Goal: Task Accomplishment & Management: Complete application form

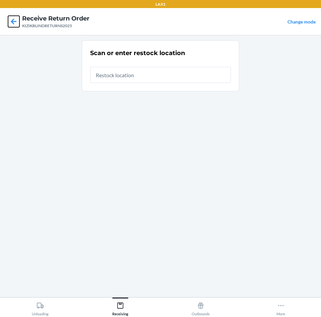
click at [13, 20] on icon at bounding box center [14, 21] width 6 height 6
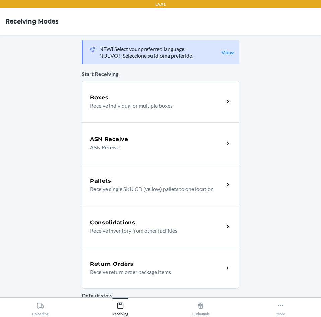
click at [149, 270] on p "Receive return order package items" at bounding box center [154, 272] width 128 height 8
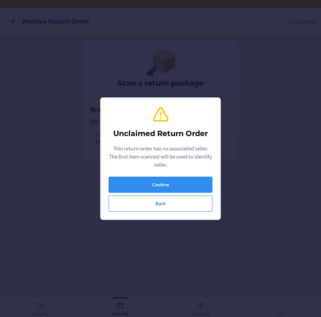
type input "RTCART097"
click at [135, 204] on button "Back" at bounding box center [161, 203] width 104 height 16
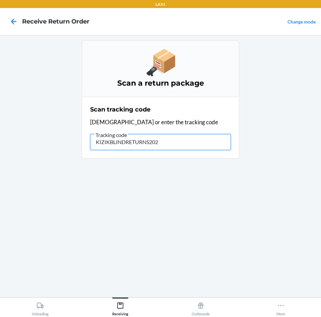
type input "KIZIKBLINDRETURNS2025"
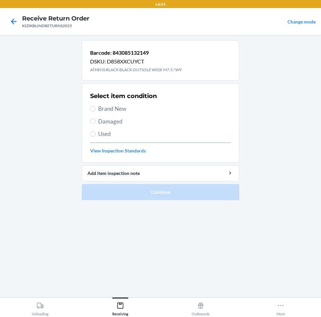
click at [124, 112] on span "Brand New" at bounding box center [164, 108] width 133 height 9
click at [96, 111] on input "Brand New" at bounding box center [92, 108] width 5 height 5
radio input "true"
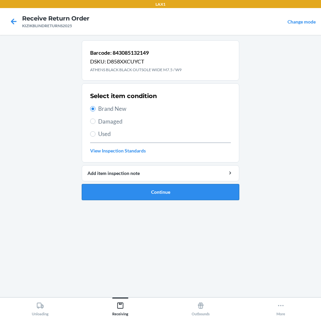
click at [143, 186] on button "Continue" at bounding box center [161, 192] width 158 height 16
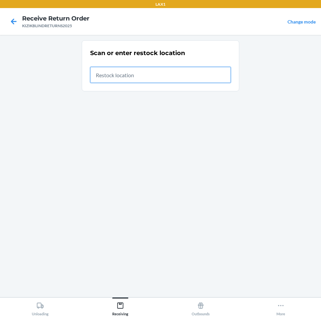
click at [171, 76] on input "text" at bounding box center [160, 75] width 141 height 16
type input "RTCART097"
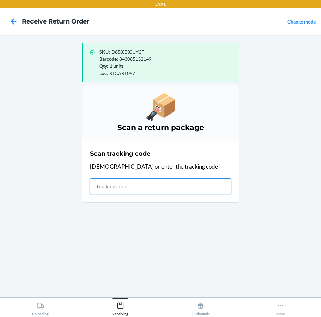
click at [159, 185] on input "text" at bounding box center [160, 186] width 141 height 16
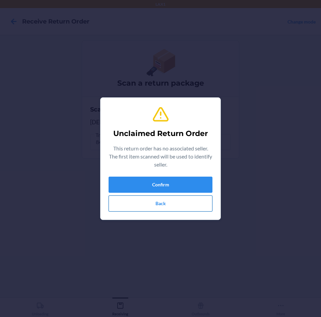
click at [187, 209] on button "Back" at bounding box center [161, 203] width 104 height 16
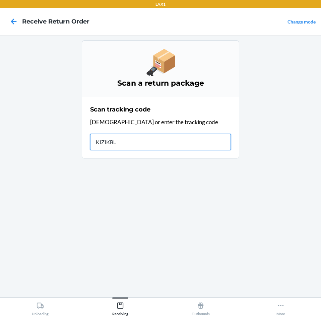
type input "KIZIKBLI"
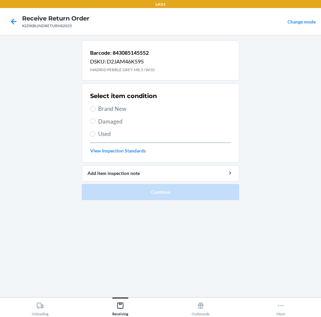
click at [124, 108] on span "Brand New" at bounding box center [164, 108] width 133 height 9
click at [96, 108] on input "Brand New" at bounding box center [92, 108] width 5 height 5
radio input "true"
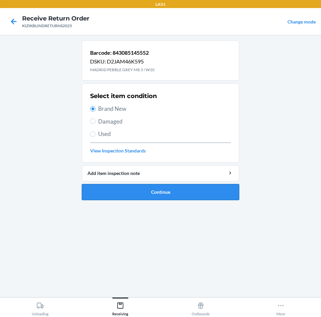
click at [217, 192] on button "Continue" at bounding box center [161, 192] width 158 height 16
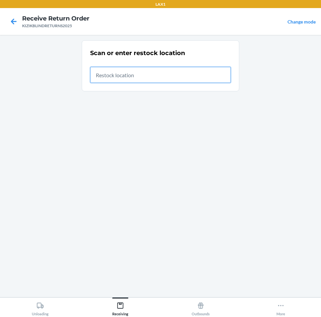
click at [154, 70] on input "text" at bounding box center [160, 75] width 141 height 16
type input "RTCART097"
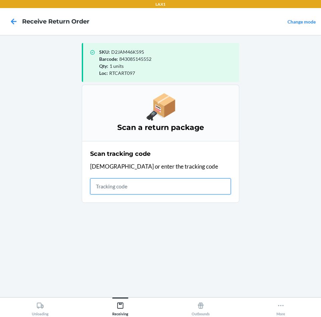
click at [119, 193] on input "text" at bounding box center [160, 186] width 141 height 16
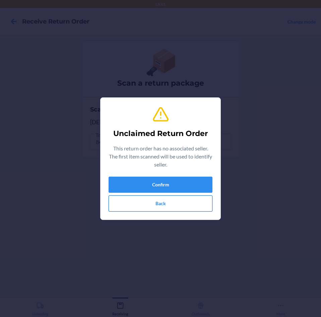
click at [176, 197] on button "Back" at bounding box center [161, 203] width 104 height 16
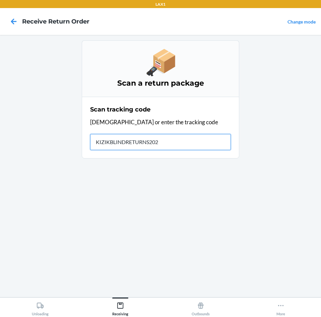
type input "KIZIKBLINDRETURNS2025"
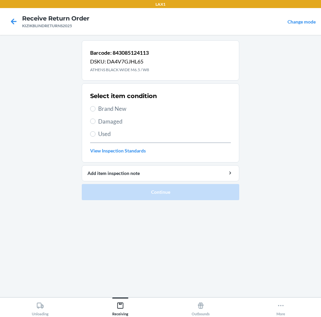
click at [101, 111] on span "Brand New" at bounding box center [164, 108] width 133 height 9
click at [96, 111] on input "Brand New" at bounding box center [92, 108] width 5 height 5
radio input "true"
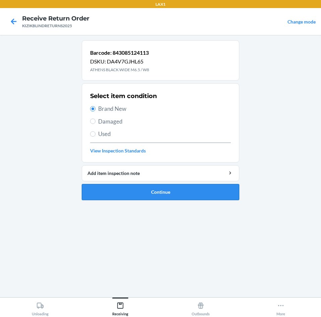
click at [107, 189] on button "Continue" at bounding box center [161, 192] width 158 height 16
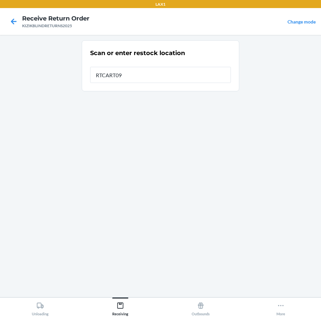
type input "RTCART097"
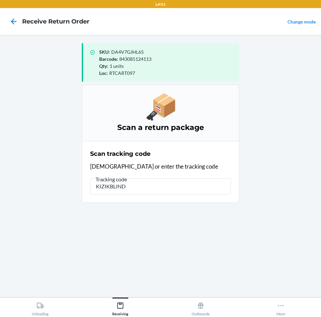
type input "KIZIKBLINDR"
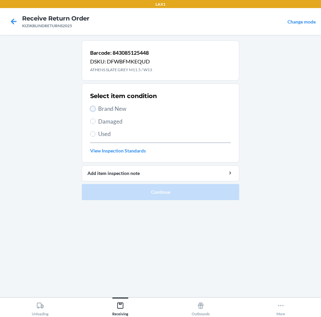
click at [93, 108] on input "Brand New" at bounding box center [92, 108] width 5 height 5
radio input "true"
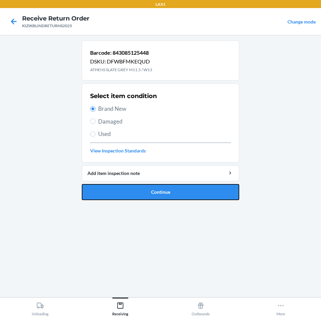
drag, startPoint x: 152, startPoint y: 197, endPoint x: 146, endPoint y: 191, distance: 8.8
click at [152, 197] on button "Continue" at bounding box center [161, 192] width 158 height 16
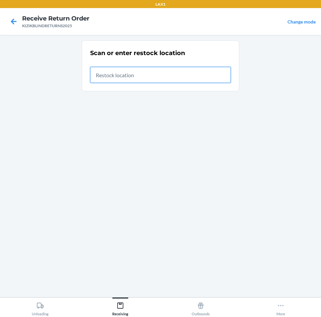
click at [118, 82] on input "text" at bounding box center [160, 75] width 141 height 16
type input "RTCART097"
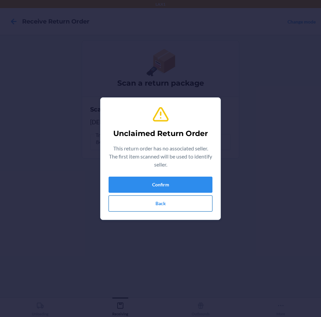
click at [197, 198] on button "Back" at bounding box center [161, 203] width 104 height 16
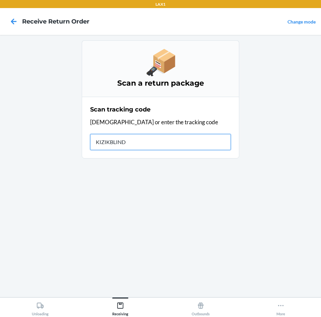
type input "KIZIKBLINDR"
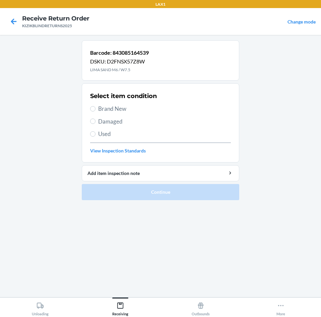
click at [101, 110] on span "Brand New" at bounding box center [164, 108] width 133 height 9
click at [96, 110] on input "Brand New" at bounding box center [92, 108] width 5 height 5
radio input "true"
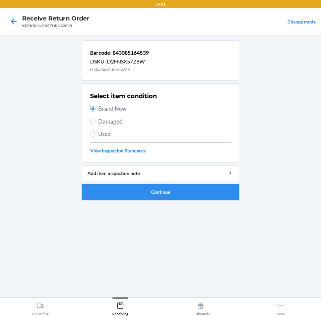
click at [210, 186] on button "Continue" at bounding box center [161, 192] width 158 height 16
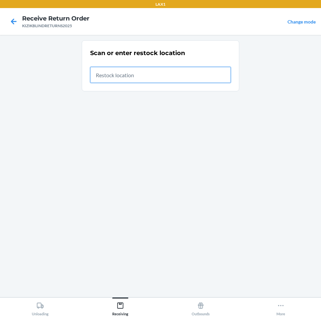
click at [197, 78] on input "text" at bounding box center [160, 75] width 141 height 16
click at [198, 74] on input "text" at bounding box center [160, 75] width 141 height 16
click at [132, 74] on input "text" at bounding box center [160, 75] width 141 height 16
type input "RTCART097"
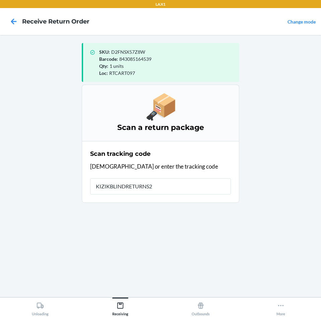
type input "KIZIKBLINDRETURNS20"
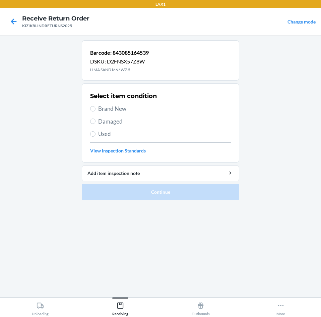
click at [111, 105] on span "Brand New" at bounding box center [164, 108] width 133 height 9
click at [96, 106] on input "Brand New" at bounding box center [92, 108] width 5 height 5
radio input "true"
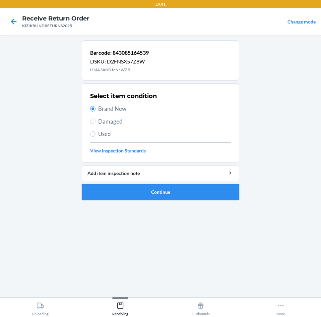
click at [185, 192] on button "Continue" at bounding box center [161, 192] width 158 height 16
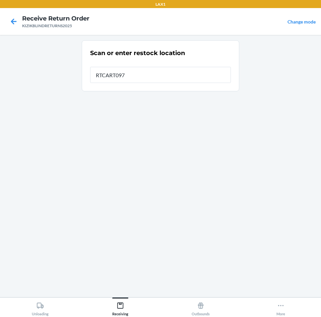
type input "RTCART097"
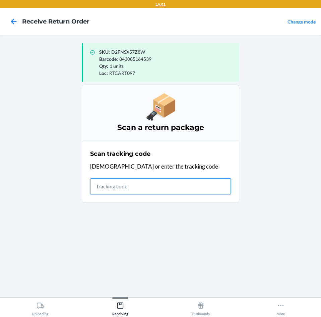
click at [217, 185] on input "text" at bounding box center [160, 186] width 141 height 16
drag, startPoint x: 225, startPoint y: 175, endPoint x: 257, endPoint y: 168, distance: 32.9
click at [258, 168] on main "SKU : D2FNSX57Z8W Barcode : 843085164539 Qty : 1 units Loc : RTCART097 Scan a r…" at bounding box center [160, 166] width 321 height 262
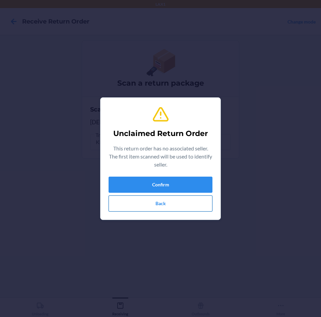
click at [138, 210] on button "Back" at bounding box center [161, 203] width 104 height 16
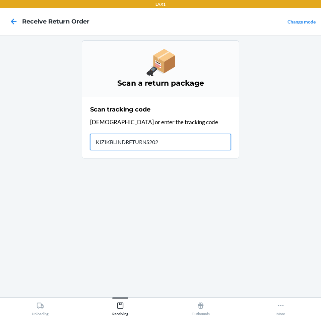
type input "KIZIKBLINDRETURNS2025"
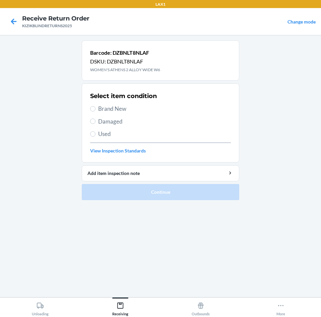
click at [97, 112] on label "Brand New" at bounding box center [160, 108] width 141 height 9
click at [116, 110] on span "Brand New" at bounding box center [164, 108] width 133 height 9
click at [96, 110] on input "Brand New" at bounding box center [92, 108] width 5 height 5
radio input "true"
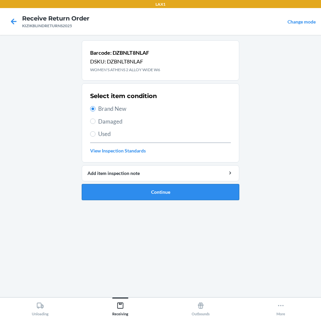
click at [136, 192] on button "Continue" at bounding box center [161, 192] width 158 height 16
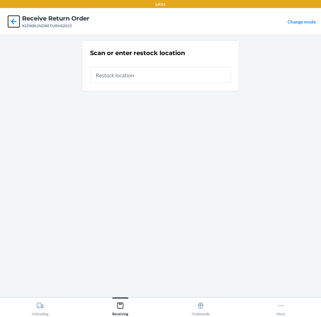
click at [11, 20] on icon at bounding box center [13, 21] width 11 height 11
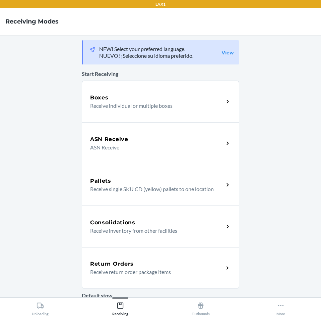
click at [164, 271] on p "Receive return order package items" at bounding box center [154, 272] width 128 height 8
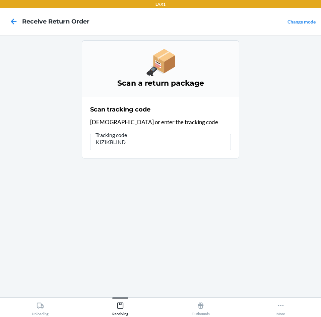
type input "KIZIKBLINDR"
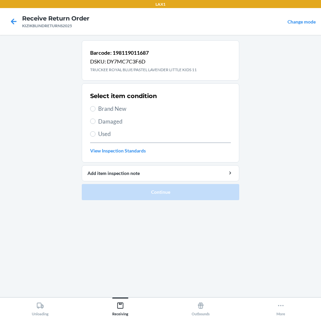
click at [116, 110] on span "Brand New" at bounding box center [164, 108] width 133 height 9
click at [96, 110] on input "Brand New" at bounding box center [92, 108] width 5 height 5
radio input "true"
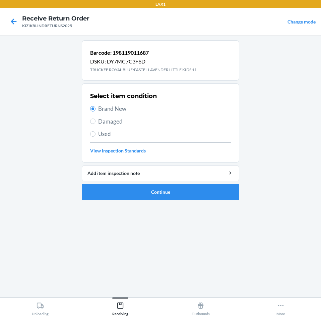
drag, startPoint x: 99, startPoint y: 131, endPoint x: 112, endPoint y: 147, distance: 20.7
click at [99, 132] on span "Used" at bounding box center [164, 133] width 133 height 9
click at [96, 132] on input "Used" at bounding box center [92, 133] width 5 height 5
radio input "true"
radio input "false"
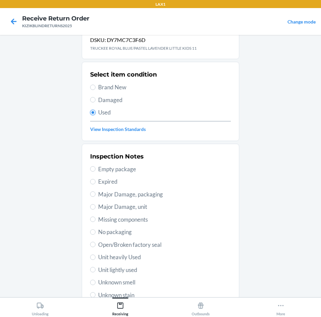
scroll to position [34, 0]
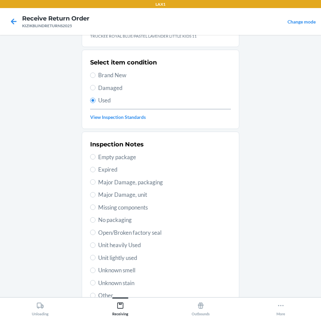
click at [127, 250] on div "Inspection Notes Empty package Expired Major Damage, packaging Major Damage, un…" at bounding box center [160, 220] width 141 height 164
click at [128, 249] on span "Unit heavily Used" at bounding box center [164, 244] width 133 height 9
click at [96, 248] on input "Unit heavily Used" at bounding box center [92, 244] width 5 height 5
radio input "true"
click at [131, 243] on span "Unit heavily Used" at bounding box center [164, 244] width 133 height 9
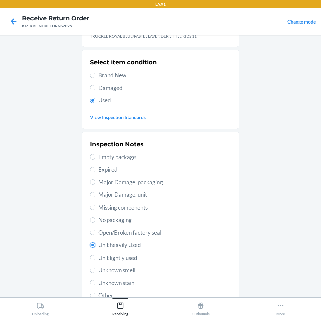
click at [96, 243] on input "Unit heavily Used" at bounding box center [92, 244] width 5 height 5
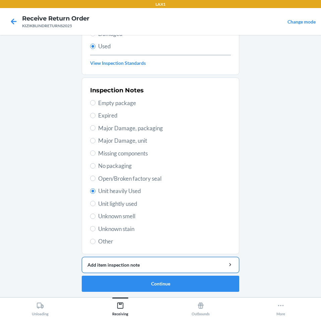
click at [140, 272] on button "Add item inspection note" at bounding box center [161, 265] width 158 height 16
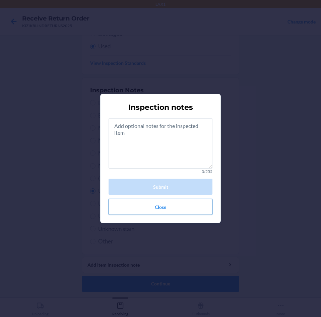
click at [172, 212] on button "Close" at bounding box center [161, 207] width 104 height 16
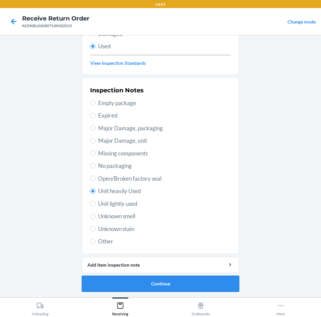
click at [173, 280] on button "Continue" at bounding box center [161, 283] width 158 height 16
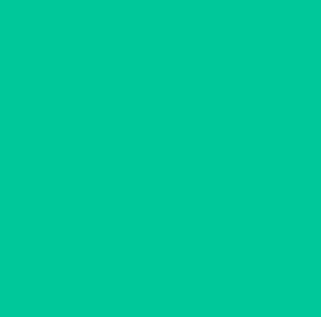
scroll to position [0, 0]
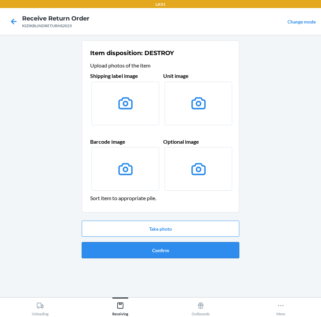
click at [157, 252] on button "Confirm" at bounding box center [161, 250] width 158 height 16
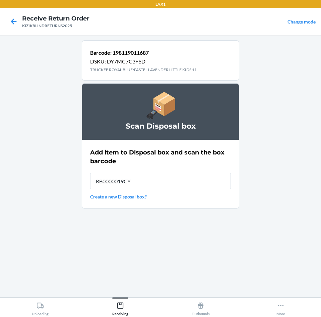
type input "RB0000019CY"
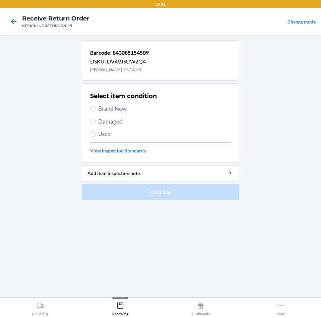
drag, startPoint x: 96, startPoint y: 108, endPoint x: 139, endPoint y: 158, distance: 65.2
click at [117, 135] on div "Select item condition Brand New Damaged Used View Inspection Standards" at bounding box center [160, 123] width 141 height 66
click at [87, 100] on section "Select item condition Brand New Damaged Used View Inspection Standards" at bounding box center [161, 122] width 158 height 79
click at [91, 107] on input "Brand New" at bounding box center [92, 108] width 5 height 5
radio input "true"
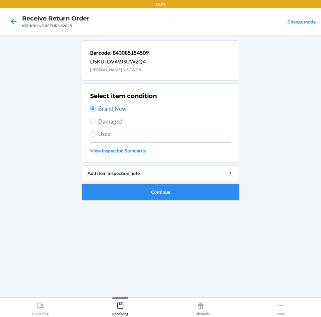
click at [138, 190] on button "Continue" at bounding box center [161, 192] width 158 height 16
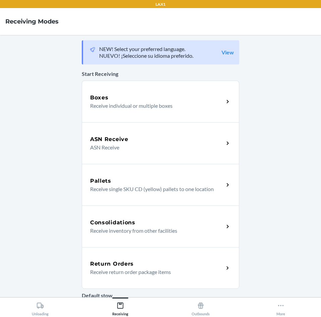
click at [165, 262] on div "Return Orders" at bounding box center [157, 264] width 134 height 8
click at [162, 264] on div "Return Orders" at bounding box center [157, 264] width 134 height 8
click at [140, 260] on div "Return Orders" at bounding box center [157, 264] width 134 height 8
click at [159, 264] on div "Return Orders" at bounding box center [157, 264] width 134 height 8
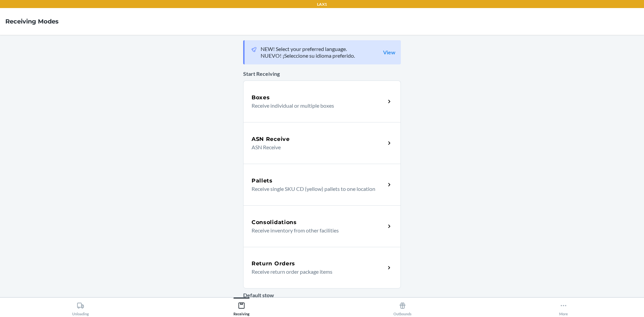
click at [243, 247] on link "Return Orders Receive return order package items" at bounding box center [322, 268] width 158 height 42
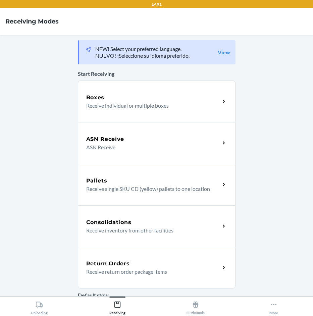
click at [78, 247] on link "Return Orders Receive return order package items" at bounding box center [157, 268] width 158 height 42
click at [126, 261] on h5 "Return Orders" at bounding box center [108, 264] width 44 height 8
click at [125, 261] on h5 "Return Orders" at bounding box center [108, 264] width 44 height 8
click at [38, 306] on icon at bounding box center [39, 305] width 7 height 6
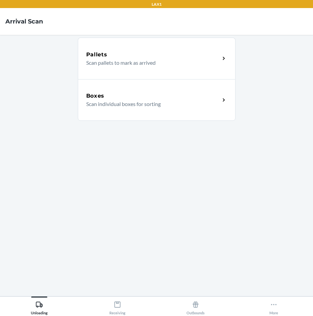
click at [153, 91] on div "Boxes Scan individual boxes for sorting" at bounding box center [157, 100] width 158 height 42
click at [119, 308] on icon at bounding box center [117, 304] width 7 height 7
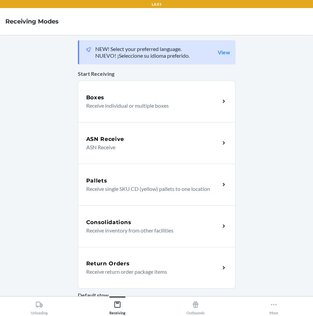
click at [126, 268] on p "Receive return order package items" at bounding box center [150, 272] width 128 height 8
click at [130, 262] on div "Return Orders" at bounding box center [153, 264] width 134 height 8
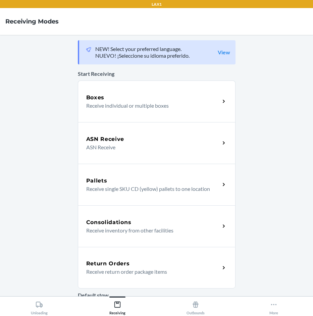
click at [166, 264] on div "Return Orders" at bounding box center [153, 264] width 134 height 8
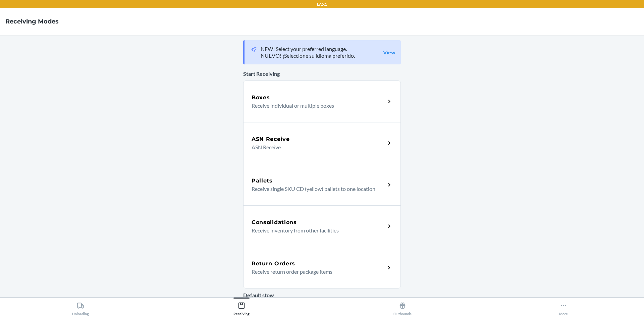
click at [314, 265] on div "Return Orders" at bounding box center [319, 264] width 134 height 8
click at [313, 264] on div "Return Orders" at bounding box center [319, 264] width 134 height 8
click at [314, 265] on div "Return Orders" at bounding box center [319, 264] width 134 height 8
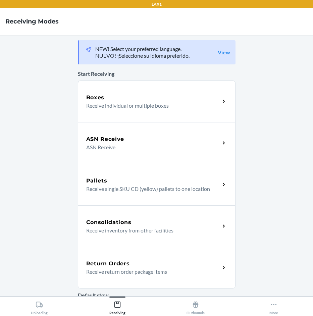
click at [175, 265] on div "Return Orders" at bounding box center [153, 264] width 134 height 8
click at [173, 272] on p "Receive return order package items" at bounding box center [150, 272] width 128 height 8
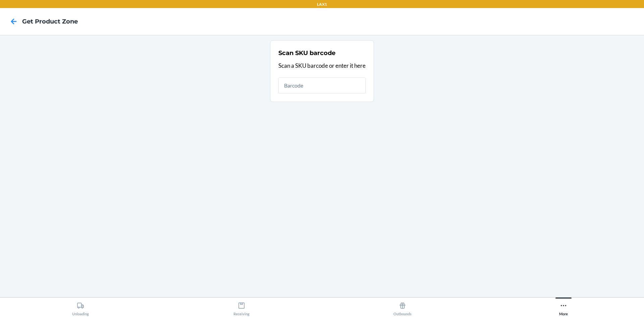
click at [367, 284] on main "Scan SKU barcode Scan a SKU barcode or enter it here" at bounding box center [322, 166] width 644 height 262
click at [310, 89] on input "text" at bounding box center [321, 85] width 87 height 16
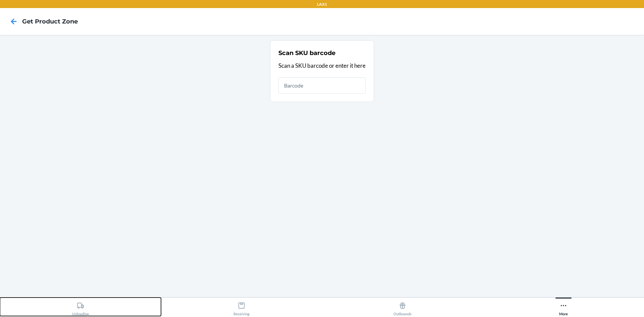
click at [85, 305] on div "Unloading" at bounding box center [80, 307] width 17 height 17
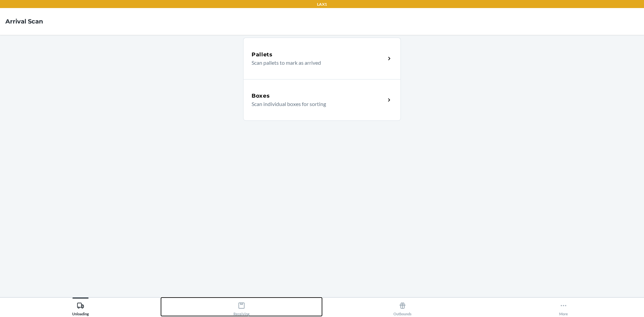
click at [252, 305] on button "Receiving" at bounding box center [241, 307] width 161 height 18
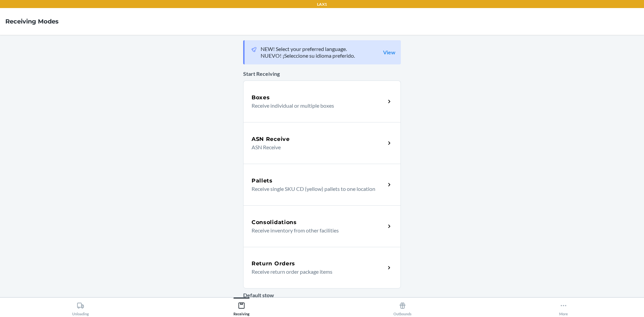
click at [310, 272] on p "Receive return order package items" at bounding box center [316, 272] width 128 height 8
click at [310, 270] on p "Receive return order package items" at bounding box center [316, 272] width 128 height 8
click at [552, 72] on main "NEW! Select your preferred language. NUEVO! ¡Seleccione su idioma preferido. Vi…" at bounding box center [322, 166] width 644 height 262
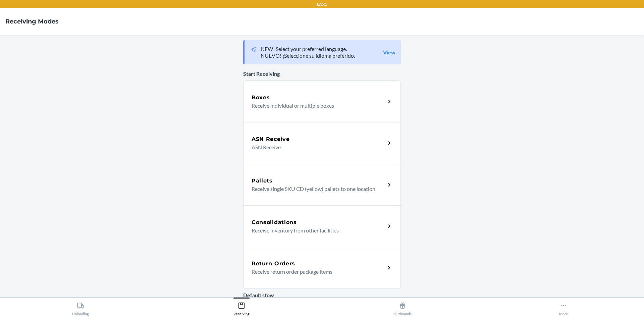
click at [271, 267] on h5 "Return Orders" at bounding box center [274, 264] width 44 height 8
click at [280, 253] on div "Return Orders Receive return order package items" at bounding box center [322, 268] width 158 height 42
click at [276, 271] on p "Receive return order package items" at bounding box center [316, 272] width 128 height 8
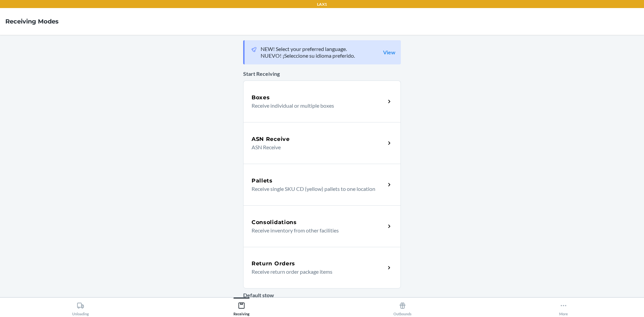
click at [331, 263] on div "Return Orders" at bounding box center [319, 264] width 134 height 8
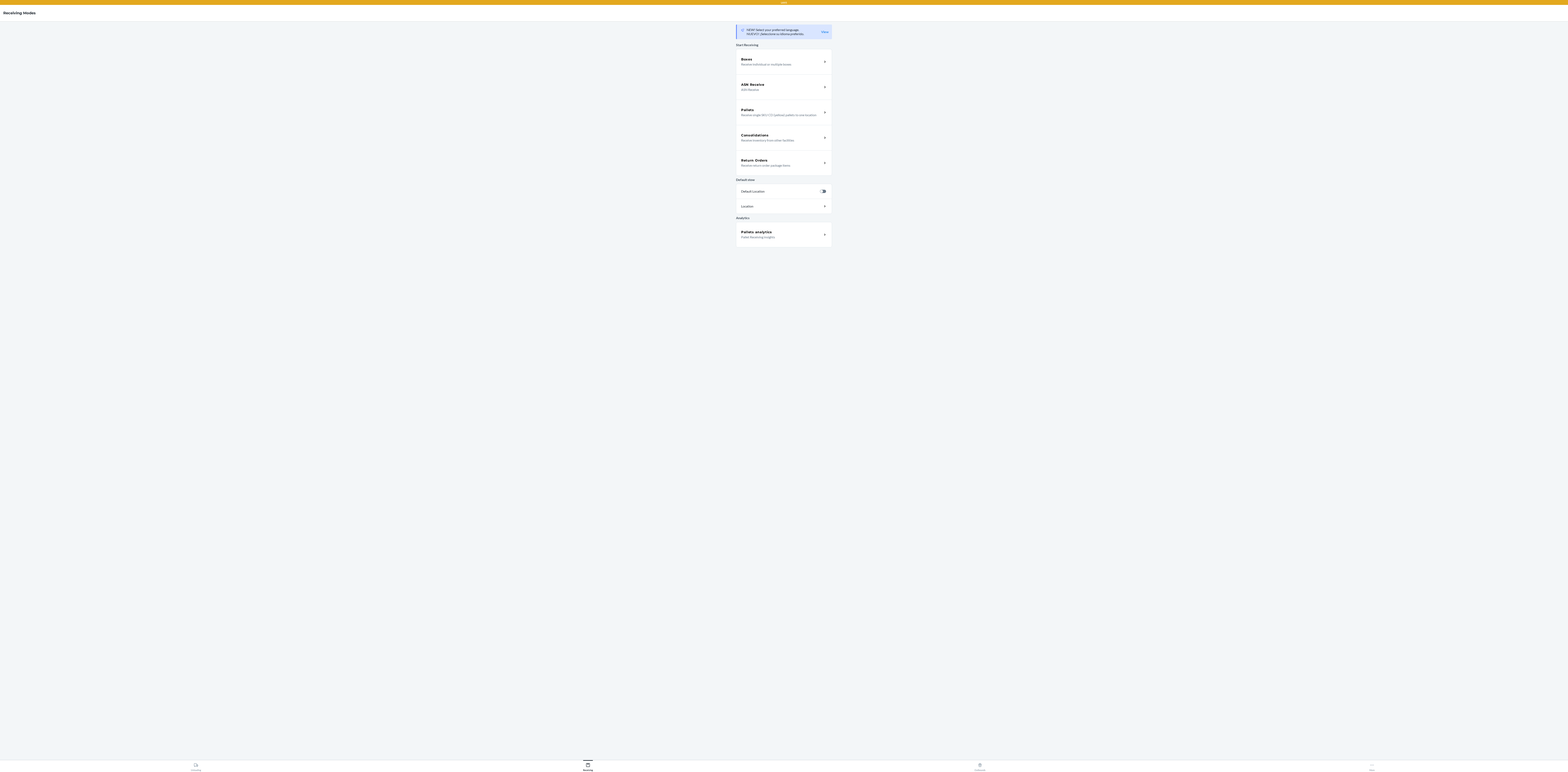
click at [392, 186] on main "NEW! Select your preferred language. NUEVO! ¡Seleccione su idioma preferido. Vi…" at bounding box center [784, 390] width 1568 height 739
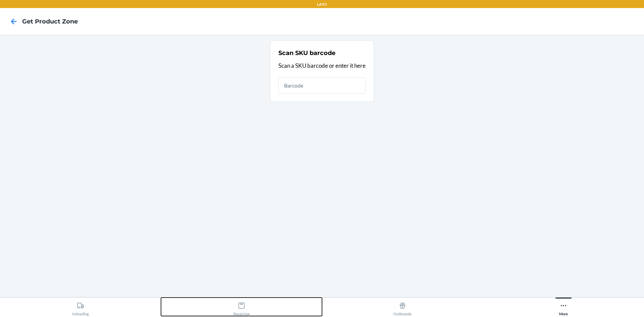
click at [248, 308] on div "Receiving" at bounding box center [241, 307] width 16 height 17
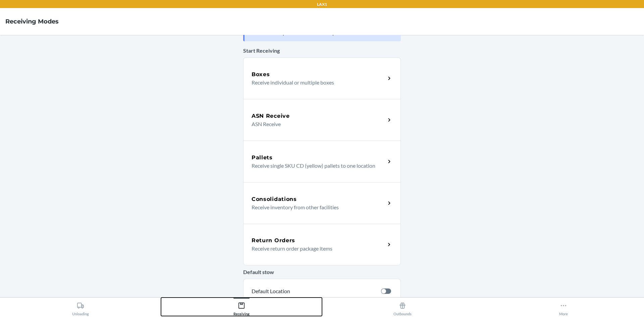
scroll to position [34, 0]
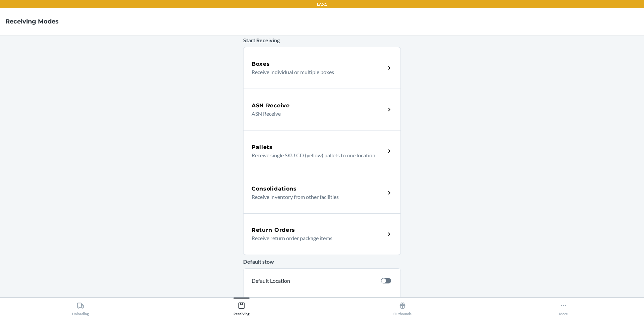
click at [311, 228] on div "Return Orders" at bounding box center [319, 230] width 134 height 8
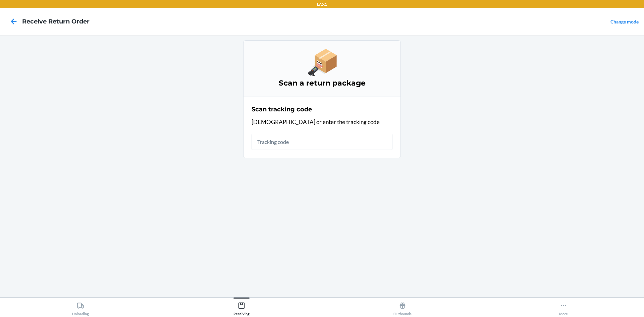
click at [303, 144] on input "text" at bounding box center [322, 142] width 141 height 16
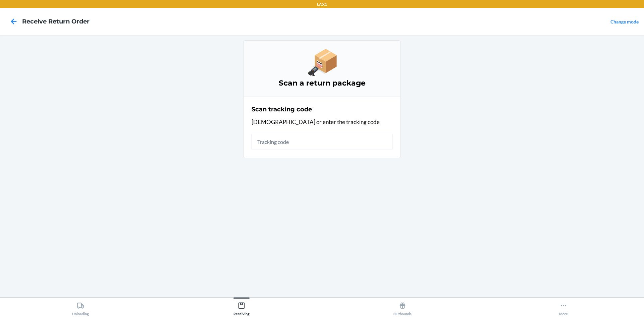
click at [303, 144] on input "text" at bounding box center [322, 142] width 141 height 16
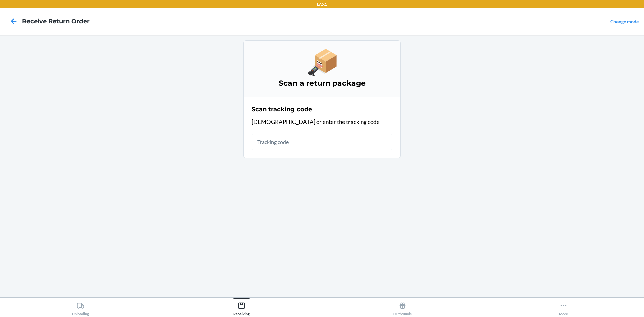
click at [303, 144] on input "text" at bounding box center [322, 142] width 141 height 16
click at [67, 316] on div "Unloading Receiving Outbounds More" at bounding box center [322, 307] width 644 height 20
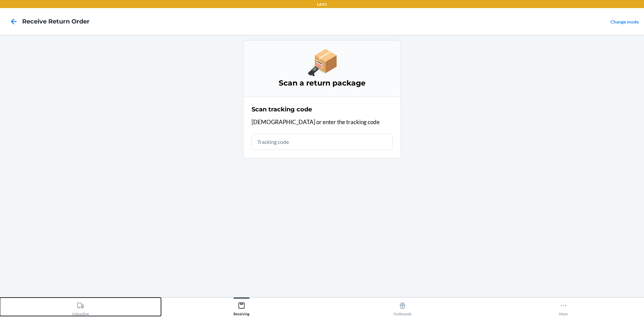
click at [78, 313] on div "Unloading" at bounding box center [80, 307] width 17 height 17
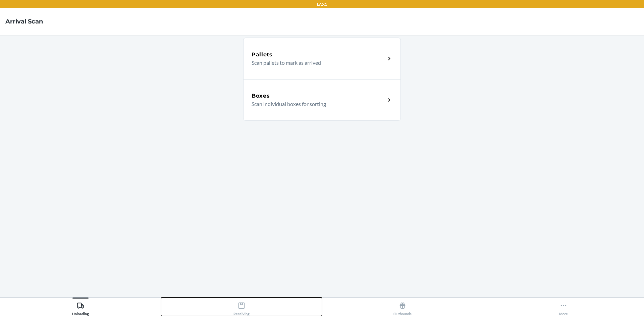
click at [247, 307] on div "Receiving" at bounding box center [241, 307] width 16 height 17
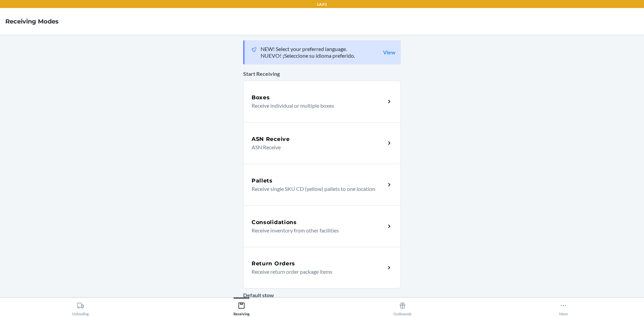
click at [277, 270] on p "Receive return order package items" at bounding box center [316, 272] width 128 height 8
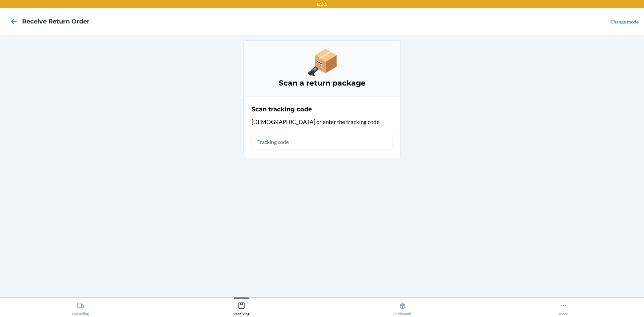
click at [311, 146] on input "text" at bounding box center [322, 142] width 141 height 16
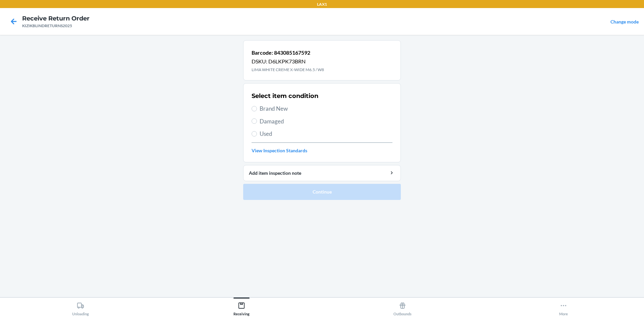
drag, startPoint x: 282, startPoint y: 67, endPoint x: 42, endPoint y: 67, distance: 240.2
click at [42, 67] on main "Barcode: 843085167592 DSKU: D6LKPK73BRN LIMA WHITE CREME X-WIDE M6.5 / W8 Selec…" at bounding box center [322, 166] width 644 height 262
click at [283, 110] on span "Brand New" at bounding box center [326, 108] width 133 height 9
click at [257, 110] on input "Brand New" at bounding box center [254, 108] width 5 height 5
radio input "true"
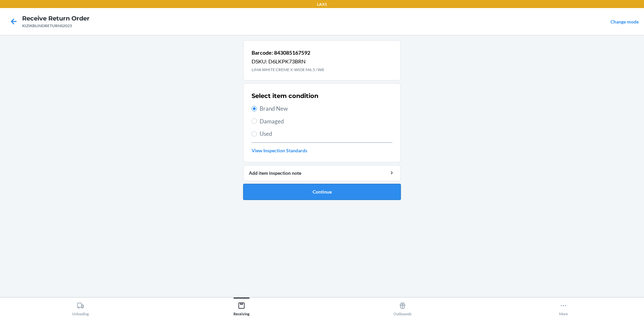
click at [312, 200] on button "Continue" at bounding box center [322, 192] width 158 height 16
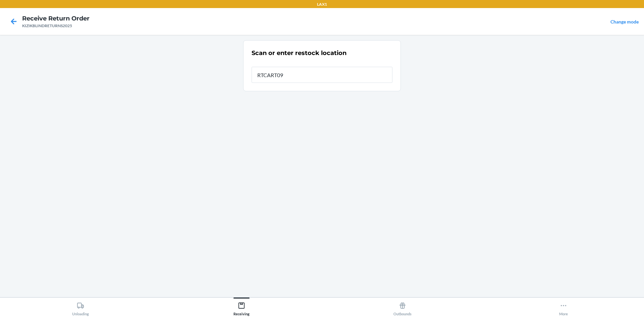
type input "RTCART097"
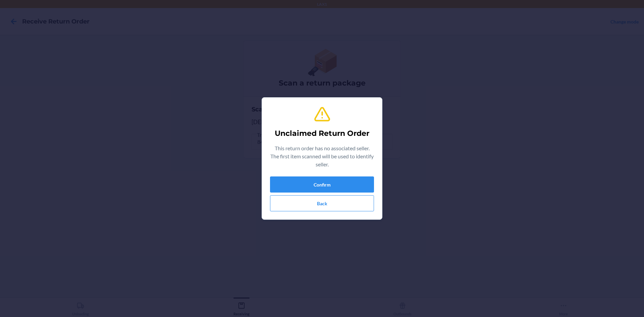
click at [644, 317] on html "LAX1 Receive Return Order Change mode Scan a return package Scan tracking code …" at bounding box center [322, 158] width 644 height 317
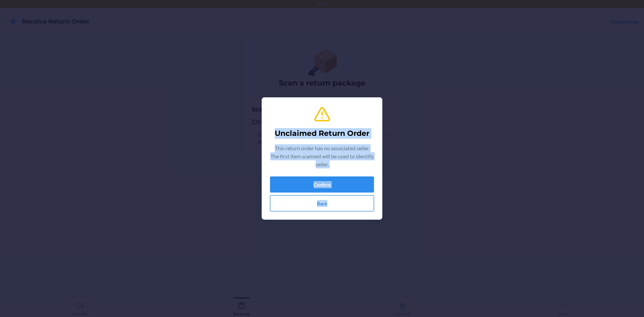
click at [324, 205] on button "Back" at bounding box center [322, 203] width 104 height 16
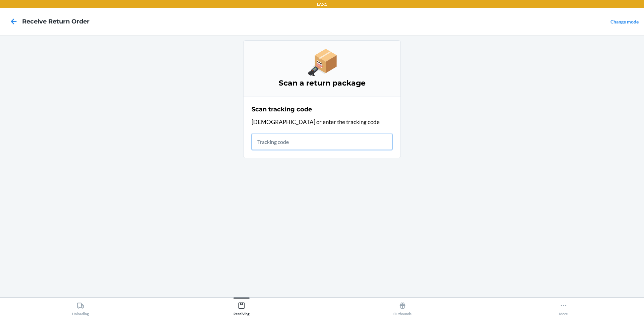
click at [323, 147] on input "text" at bounding box center [322, 142] width 141 height 16
type input "KIZIKBLINDRETURN"
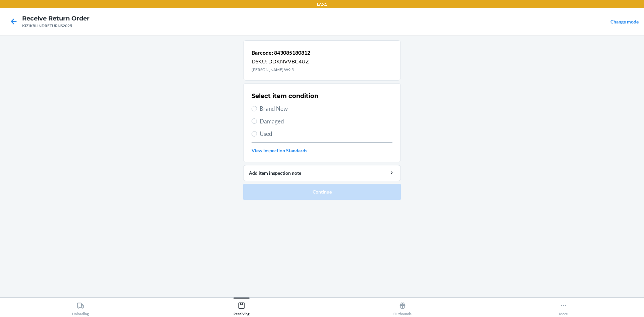
click at [266, 130] on span "Used" at bounding box center [326, 133] width 133 height 9
click at [257, 131] on input "Used" at bounding box center [254, 133] width 5 height 5
radio input "true"
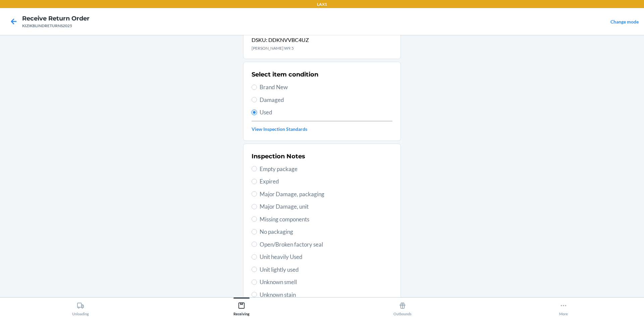
scroll to position [34, 0]
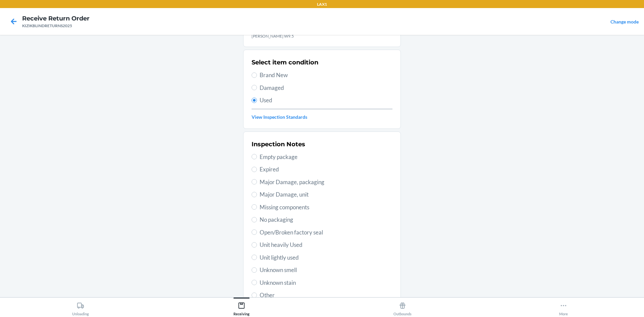
click at [262, 247] on span "Unit heavily Used" at bounding box center [326, 244] width 133 height 9
click at [257, 247] on input "Unit heavily Used" at bounding box center [254, 244] width 5 height 5
radio input "true"
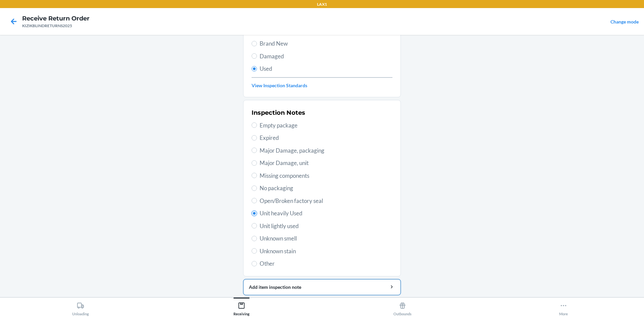
scroll to position [67, 0]
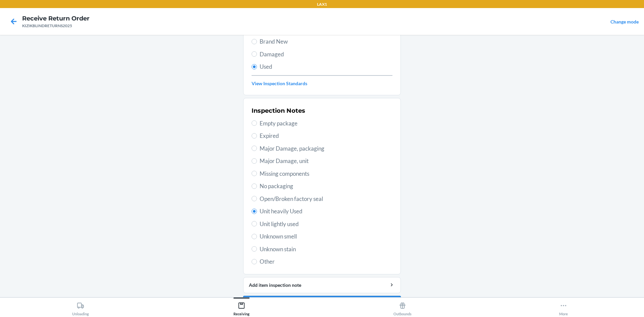
click at [350, 297] on button "Continue" at bounding box center [322, 304] width 158 height 16
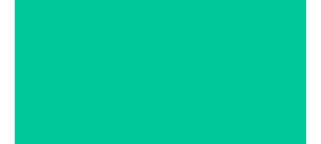
scroll to position [0, 0]
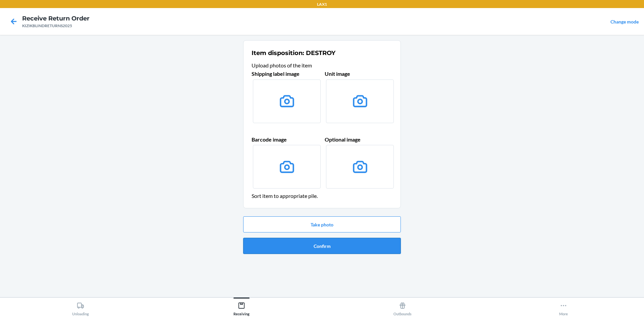
click at [302, 243] on button "Confirm" at bounding box center [322, 246] width 158 height 16
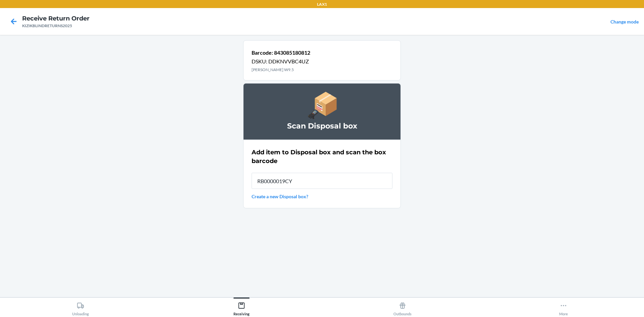
type input "RB0000019CY"
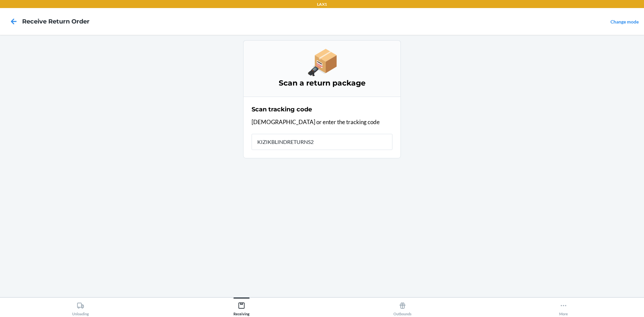
type input "KIZIKBLINDRETURNS20"
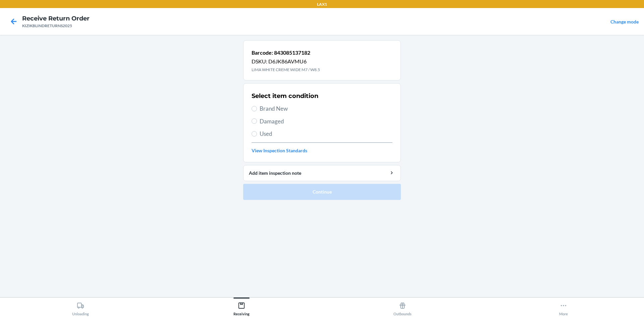
click at [263, 109] on span "Brand New" at bounding box center [326, 108] width 133 height 9
click at [257, 109] on input "Brand New" at bounding box center [254, 108] width 5 height 5
radio input "true"
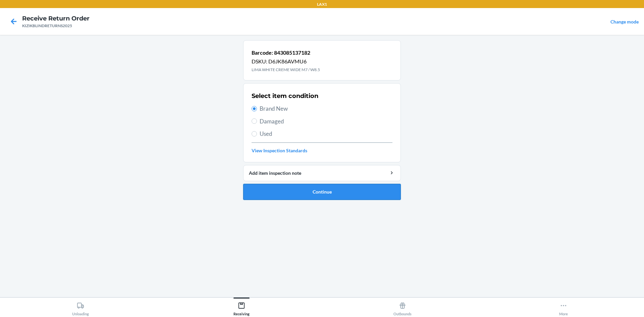
click at [301, 188] on button "Continue" at bounding box center [322, 192] width 158 height 16
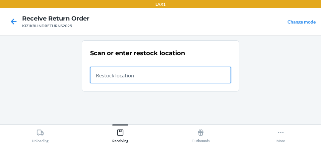
click at [201, 72] on input "text" at bounding box center [160, 75] width 141 height 16
type input "RTCART097"
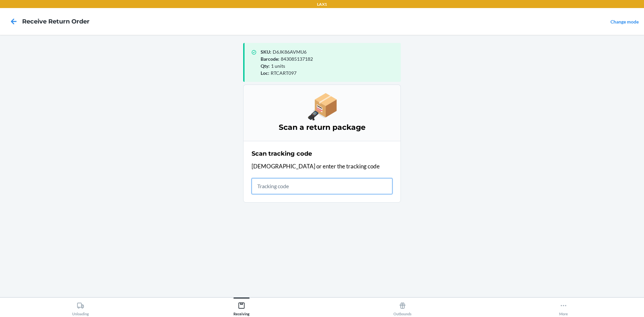
click at [313, 184] on input "text" at bounding box center [322, 186] width 141 height 16
type input "KIZIKBLINDRETURNS2025"
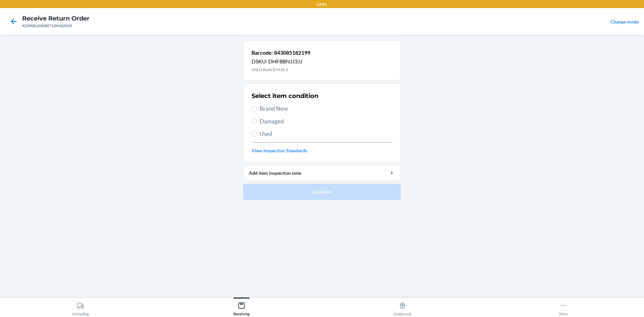
click at [268, 133] on span "Used" at bounding box center [326, 133] width 133 height 9
click at [257, 133] on input "Used" at bounding box center [254, 133] width 5 height 5
radio input "true"
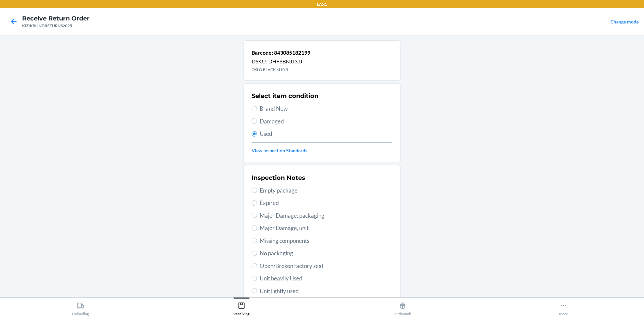
click at [286, 279] on span "Unit heavily Used" at bounding box center [326, 278] width 133 height 9
click at [257, 279] on input "Unit heavily Used" at bounding box center [254, 278] width 5 height 5
radio input "true"
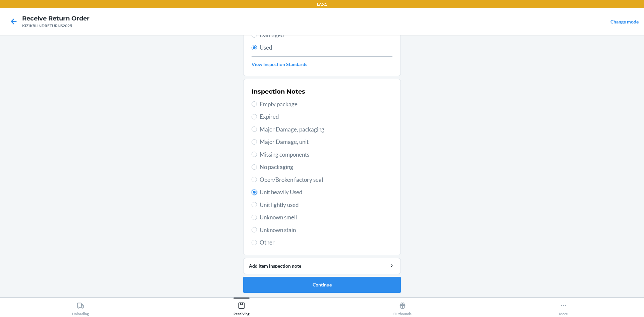
scroll to position [87, 0]
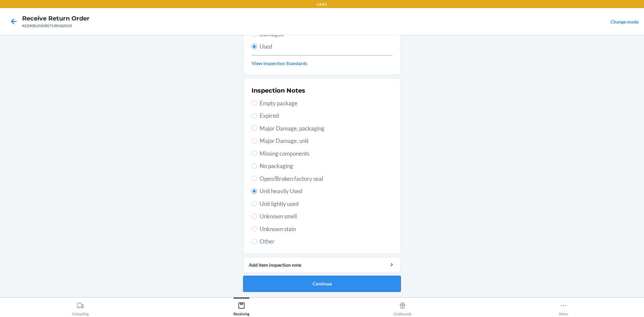
click at [376, 277] on button "Continue" at bounding box center [322, 284] width 158 height 16
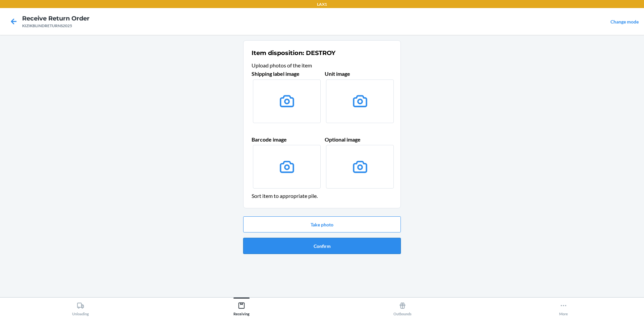
click at [340, 247] on button "Confirm" at bounding box center [322, 246] width 158 height 16
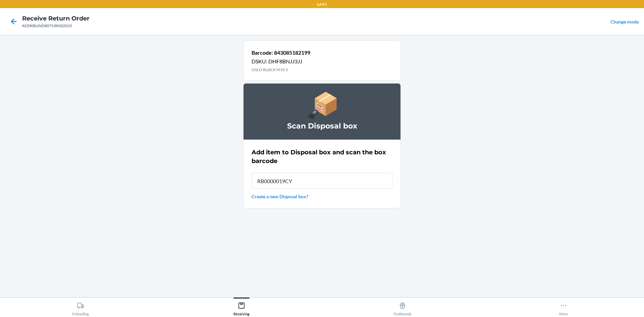
type input "RB0000019CY"
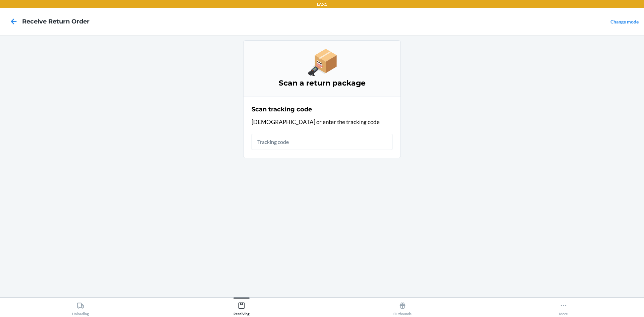
click at [334, 186] on div "Scan a return package Scan tracking code Scan or enter the tracking code" at bounding box center [322, 166] width 158 height 252
click at [387, 145] on input "text" at bounding box center [322, 142] width 141 height 16
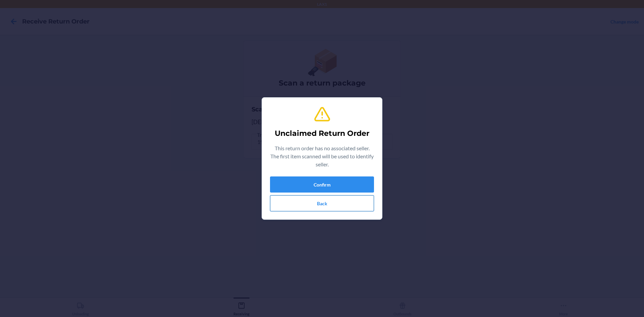
click at [359, 207] on button "Back" at bounding box center [322, 203] width 104 height 16
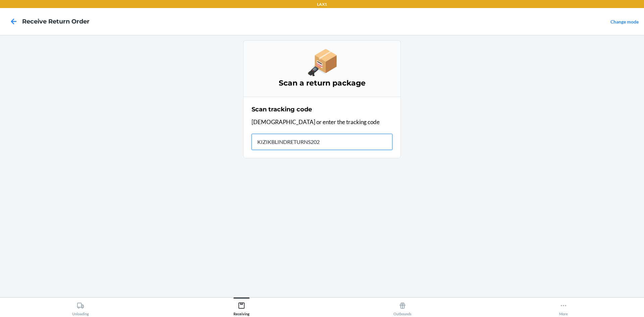
type input "KIZIKBLINDRETURNS2025"
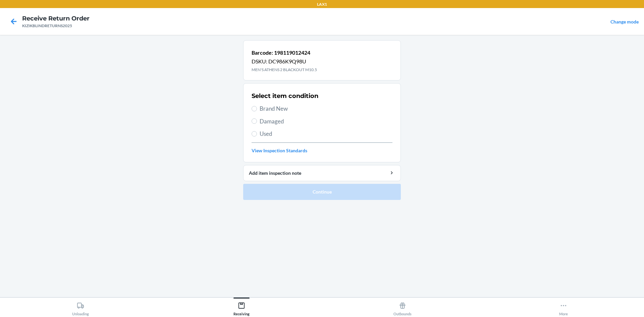
click at [271, 137] on span "Used" at bounding box center [326, 133] width 133 height 9
click at [257, 137] on input "Used" at bounding box center [254, 133] width 5 height 5
radio input "true"
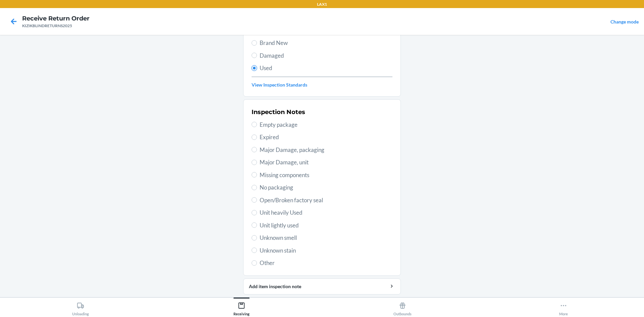
scroll to position [67, 0]
click at [285, 212] on span "Unit heavily Used" at bounding box center [326, 211] width 133 height 9
click at [257, 212] on input "Unit heavily Used" at bounding box center [254, 211] width 5 height 5
radio input "true"
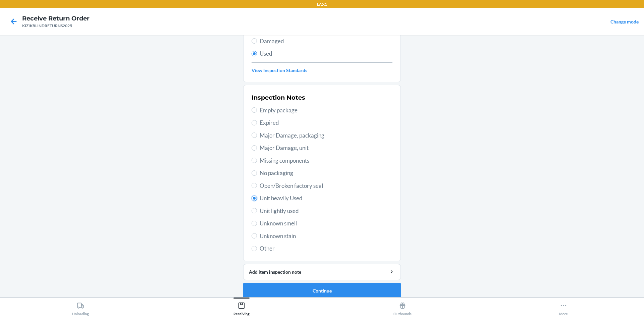
scroll to position [87, 0]
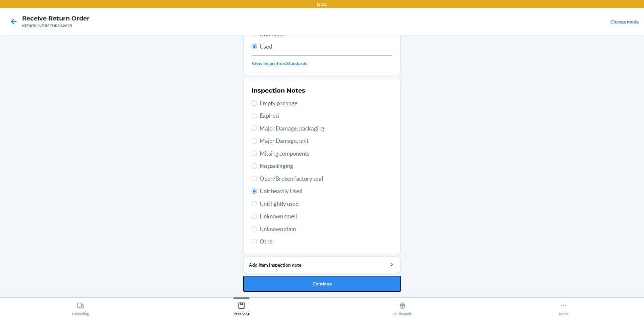
drag, startPoint x: 381, startPoint y: 285, endPoint x: 381, endPoint y: 277, distance: 8.0
click at [381, 284] on button "Continue" at bounding box center [322, 284] width 158 height 16
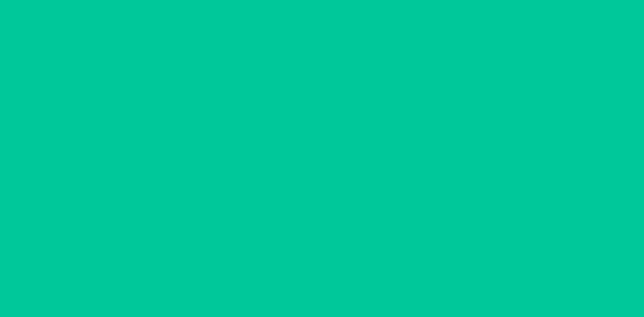
scroll to position [0, 0]
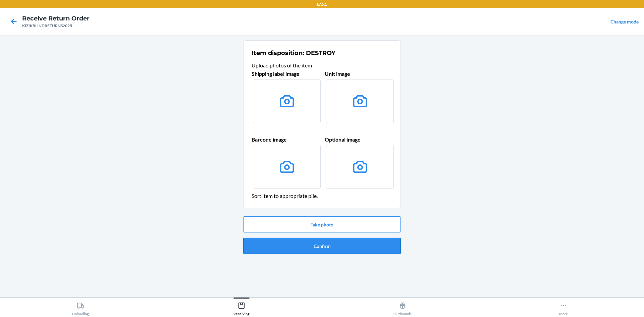
click at [336, 248] on button "Confirm" at bounding box center [322, 246] width 158 height 16
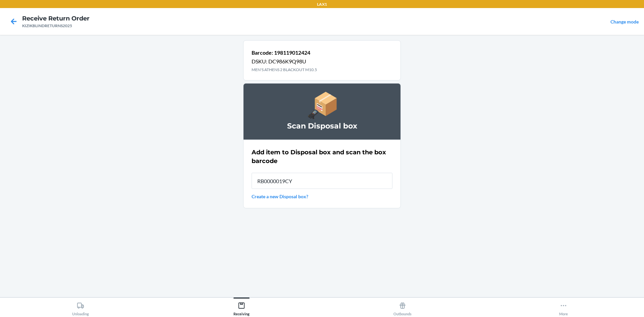
type input "RB0000019CY"
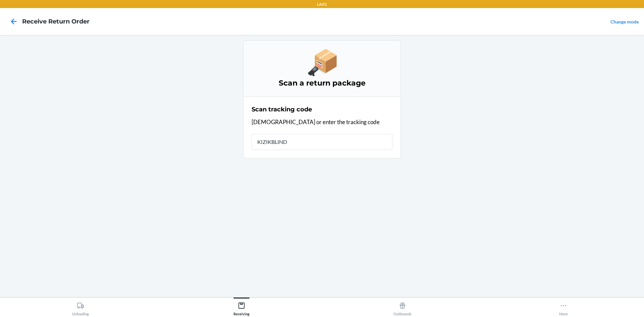
type input "KIZIKBLINDR"
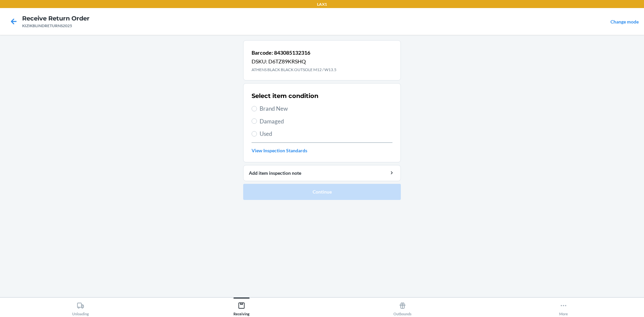
click at [278, 111] on span "Brand New" at bounding box center [326, 108] width 133 height 9
click at [257, 111] on input "Brand New" at bounding box center [254, 108] width 5 height 5
radio input "true"
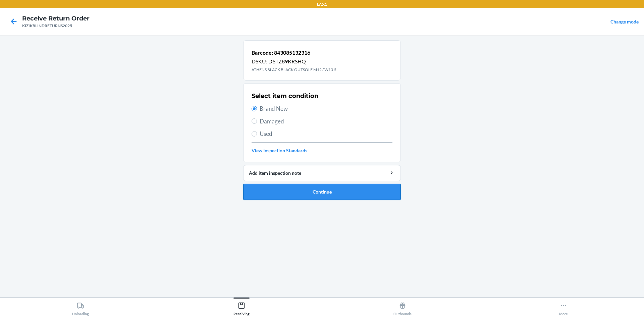
click at [390, 198] on button "Continue" at bounding box center [322, 192] width 158 height 16
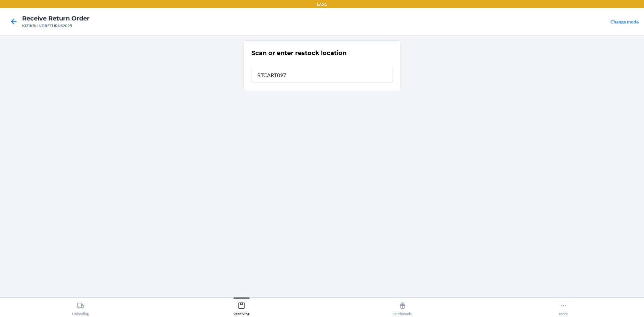
type input "RTCART097"
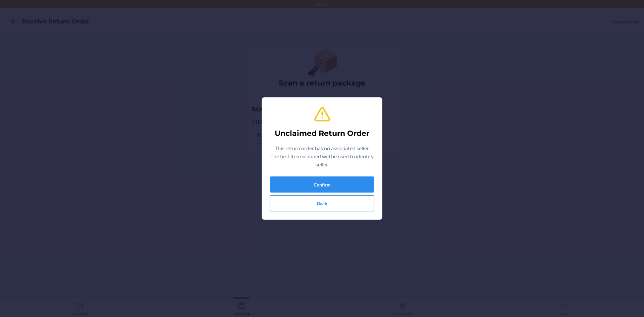
click at [338, 209] on button "Back" at bounding box center [322, 203] width 104 height 16
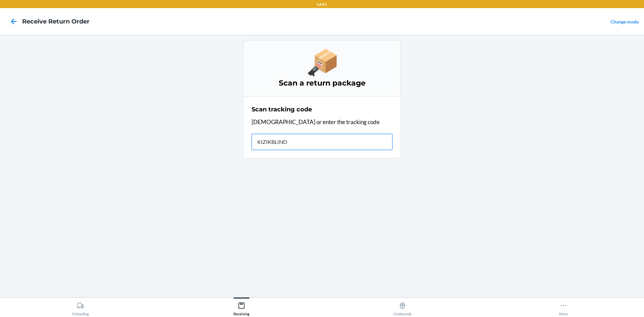
type input "KIZIKBLINDR"
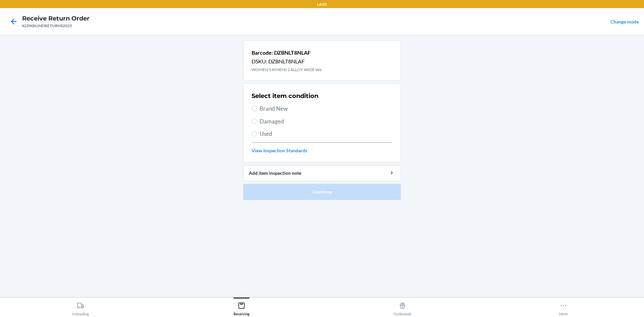
click at [259, 109] on label "Brand New" at bounding box center [322, 108] width 141 height 9
click at [257, 109] on input "Brand New" at bounding box center [254, 108] width 5 height 5
radio input "true"
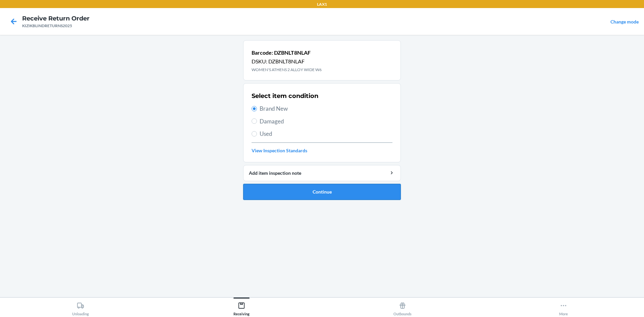
click at [331, 188] on button "Continue" at bounding box center [322, 192] width 158 height 16
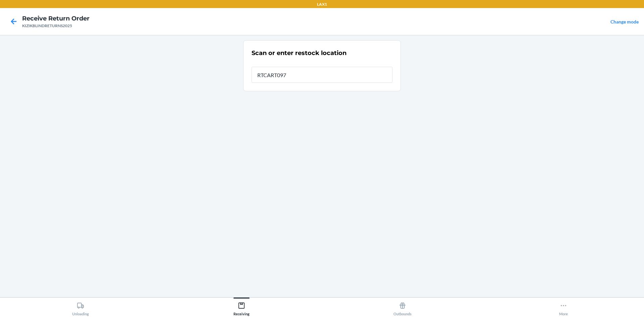
type input "RTCART097"
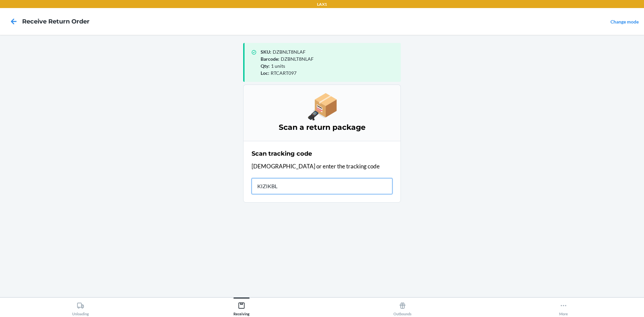
type input "KIZIKBLI"
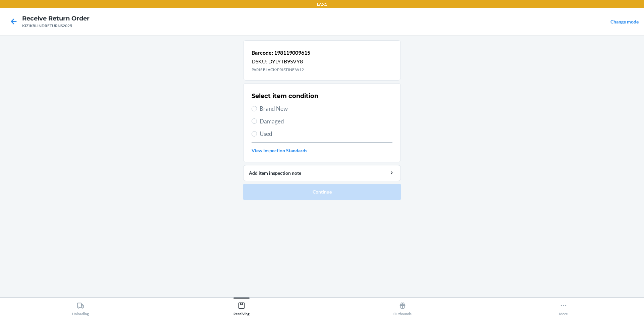
click at [286, 111] on span "Brand New" at bounding box center [326, 108] width 133 height 9
click at [257, 111] on input "Brand New" at bounding box center [254, 108] width 5 height 5
radio input "true"
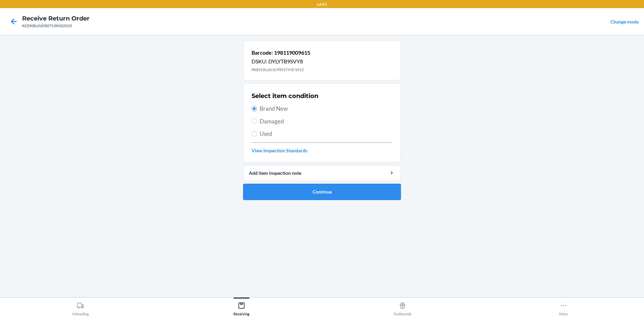
click at [309, 187] on button "Continue" at bounding box center [322, 192] width 158 height 16
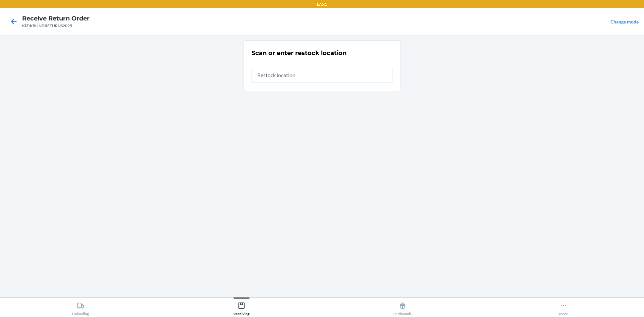
click at [321, 74] on input "text" at bounding box center [322, 75] width 141 height 16
type input "RTCART097"
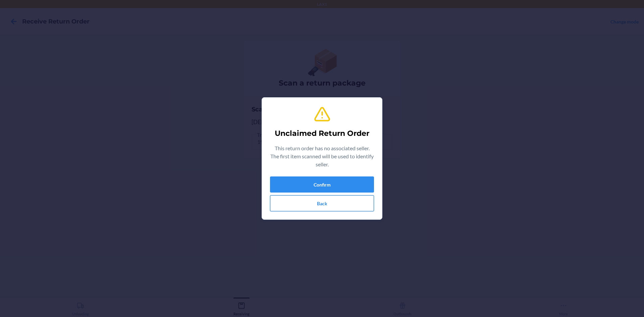
click at [343, 206] on button "Back" at bounding box center [322, 203] width 104 height 16
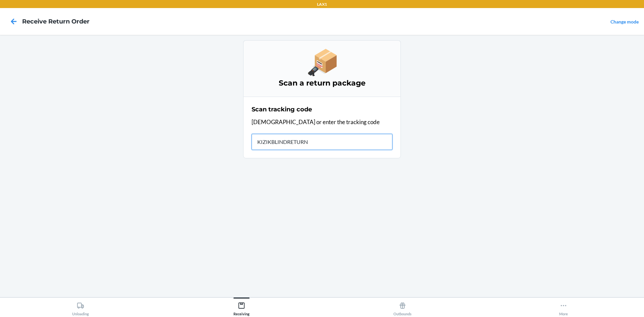
type input "KIZIKBLINDRETURNS"
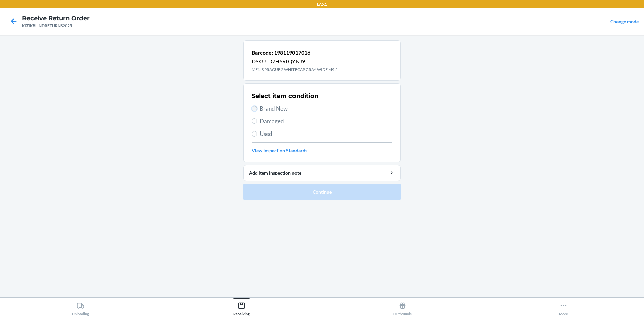
click at [252, 107] on input "Brand New" at bounding box center [254, 108] width 5 height 5
radio input "true"
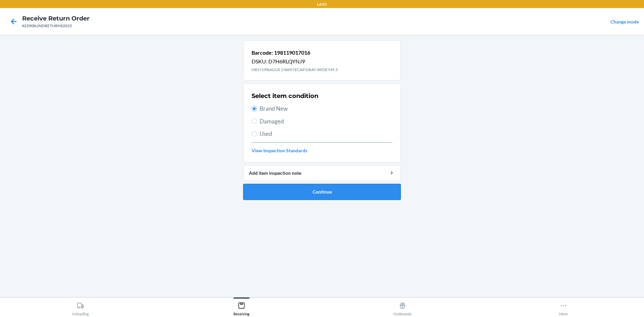
click at [334, 188] on button "Continue" at bounding box center [322, 192] width 158 height 16
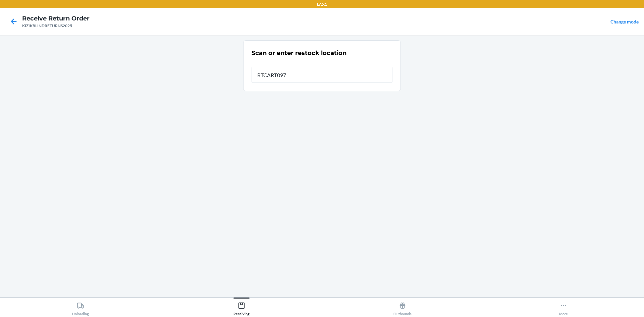
type input "RTCART097"
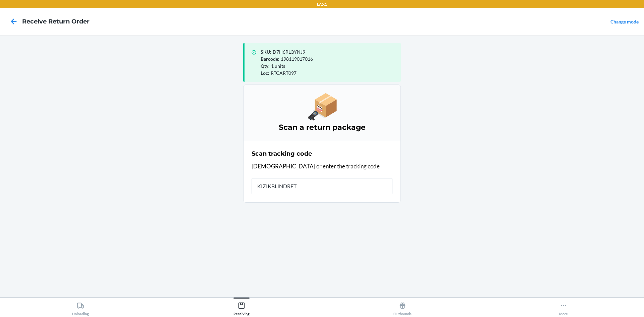
type input "KIZIKBLINDRETU"
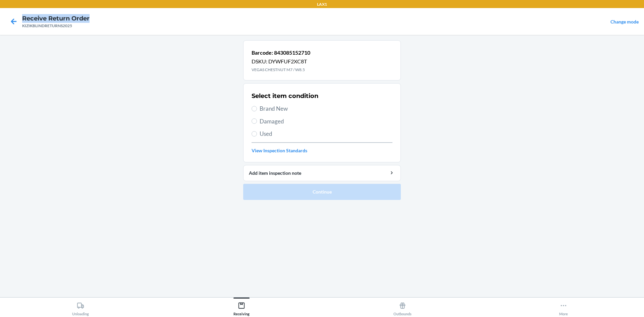
drag, startPoint x: 644, startPoint y: -25, endPoint x: 644, endPoint y: 16, distance: 41.9
click at [644, 24] on nav "Receive Return Order KIZIKBLINDRETURNS2025 Change mode" at bounding box center [322, 21] width 644 height 27
click at [275, 122] on span "Damaged" at bounding box center [326, 121] width 133 height 9
click at [257, 122] on input "Damaged" at bounding box center [254, 120] width 5 height 5
radio input "true"
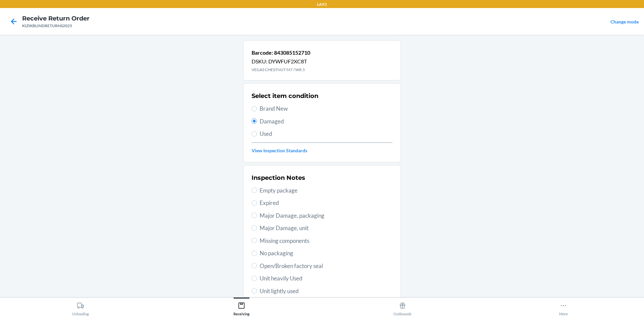
click at [270, 103] on div "Select item condition Brand New Damaged Used View Inspection Standards" at bounding box center [322, 123] width 141 height 66
click at [275, 114] on div "Select item condition Brand New Damaged Used View Inspection Standards" at bounding box center [322, 123] width 141 height 66
click at [280, 106] on span "Brand New" at bounding box center [326, 108] width 133 height 9
click at [257, 106] on input "Brand New" at bounding box center [254, 108] width 5 height 5
radio input "true"
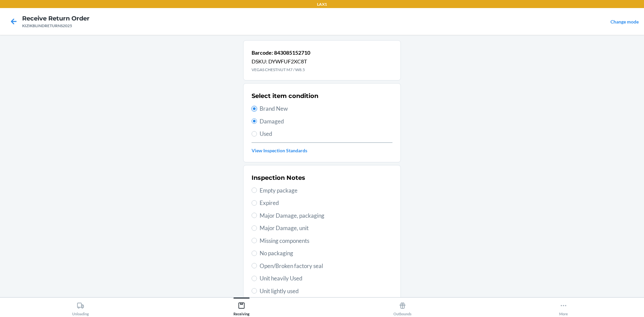
radio input "false"
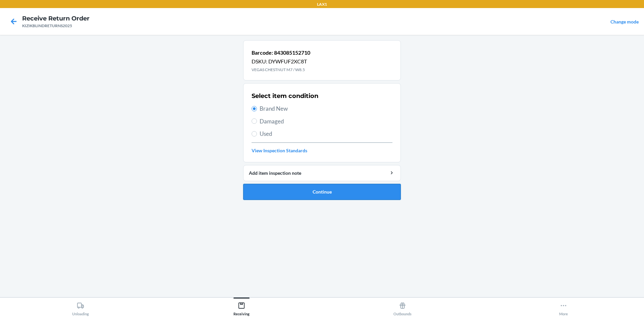
click at [289, 197] on button "Continue" at bounding box center [322, 192] width 158 height 16
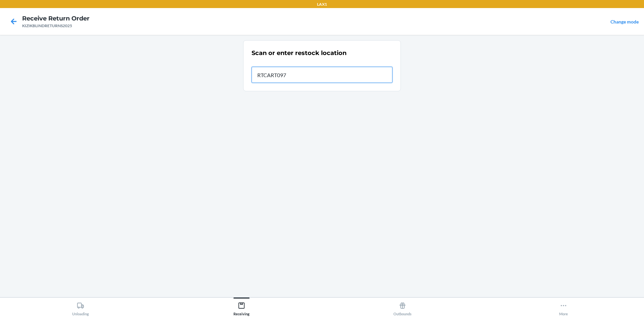
type input "RTCART097"
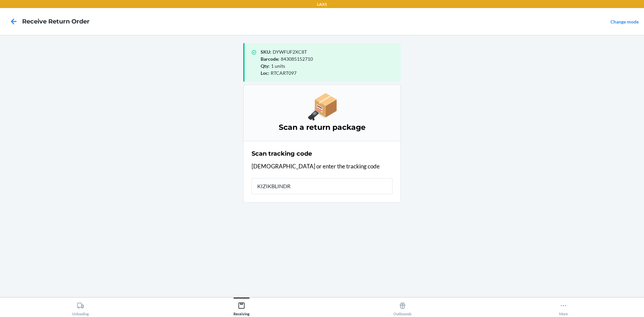
type input "KIZIKBLINDRE"
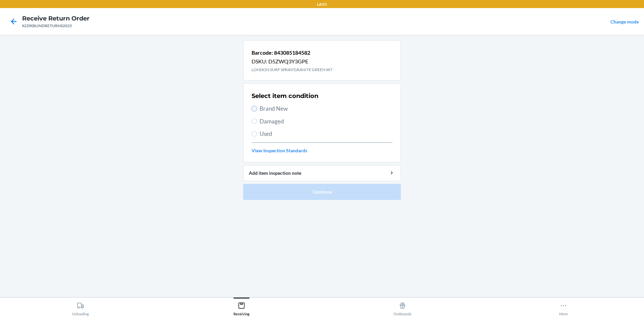
click at [256, 108] on input "Brand New" at bounding box center [254, 108] width 5 height 5
radio input "true"
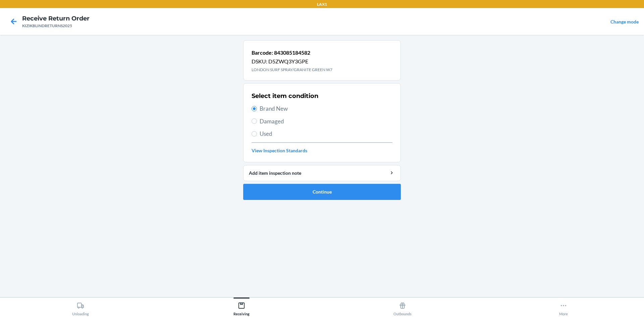
click at [296, 182] on li "Barcode: 843085184582 DSKU: D5ZWQ3Y3GPE LONDON SURF SPRAY/GRANITE GREEN W7 Sele…" at bounding box center [322, 120] width 158 height 160
click at [297, 187] on button "Continue" at bounding box center [322, 192] width 158 height 16
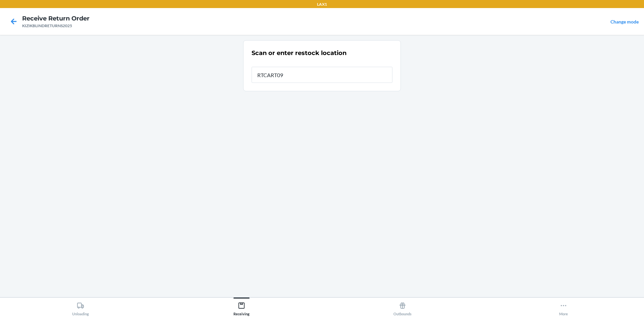
type input "RTCART097"
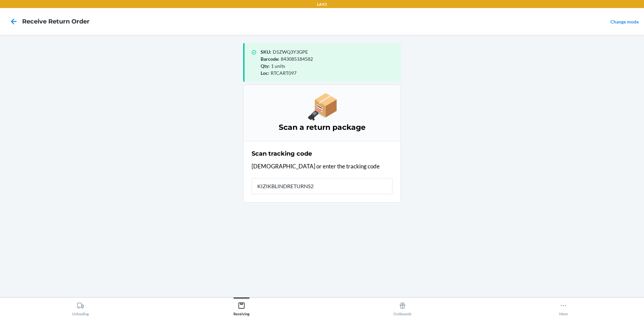
type input "KIZIKBLINDRETURNS20"
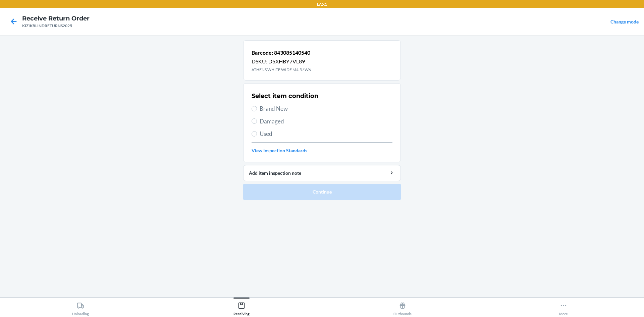
click at [285, 106] on span "Brand New" at bounding box center [326, 108] width 133 height 9
click at [257, 106] on input "Brand New" at bounding box center [254, 108] width 5 height 5
radio input "true"
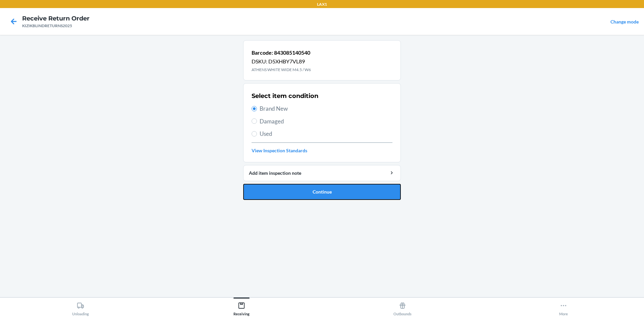
drag, startPoint x: 285, startPoint y: 187, endPoint x: 285, endPoint y: 178, distance: 9.1
click at [285, 187] on button "Continue" at bounding box center [322, 192] width 158 height 16
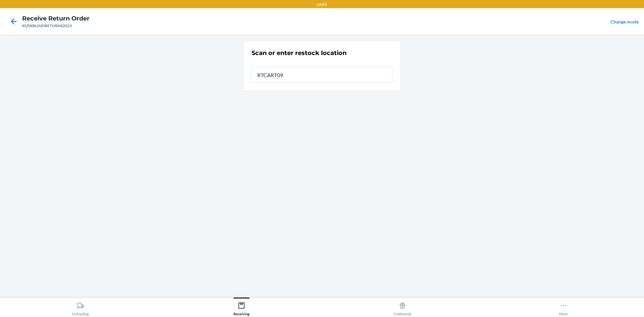
type input "RTCART097"
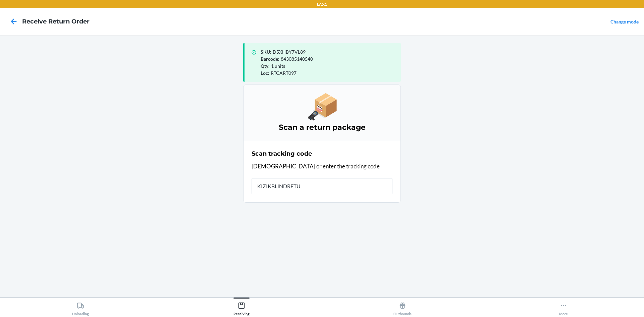
type input "KIZIKBLINDRETUR"
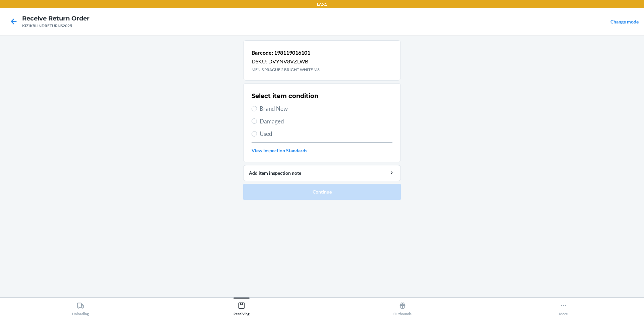
click at [264, 110] on span "Brand New" at bounding box center [326, 108] width 133 height 9
click at [257, 110] on input "Brand New" at bounding box center [254, 108] width 5 height 5
radio input "true"
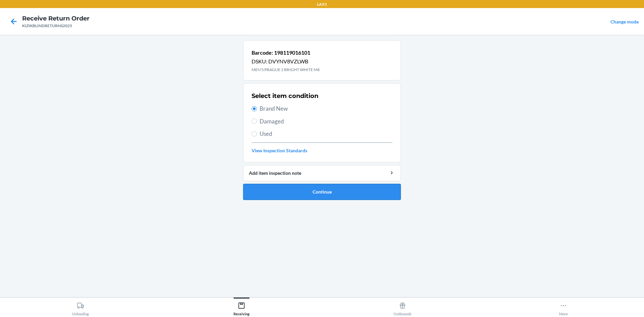
click at [309, 184] on button "Continue" at bounding box center [322, 192] width 158 height 16
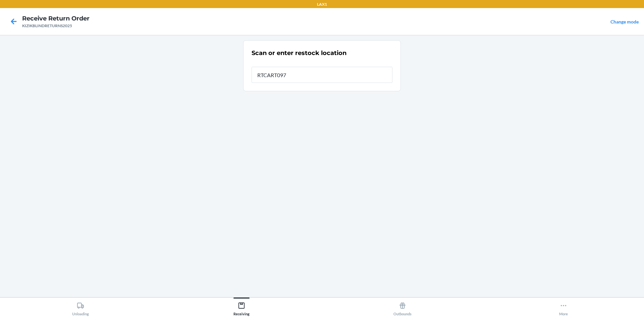
type input "RTCART097"
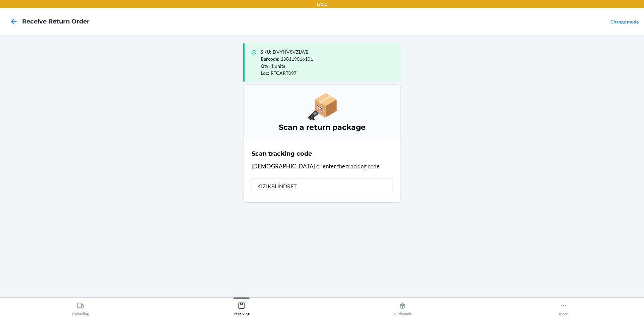
type input "KIZIKBLINDRETU"
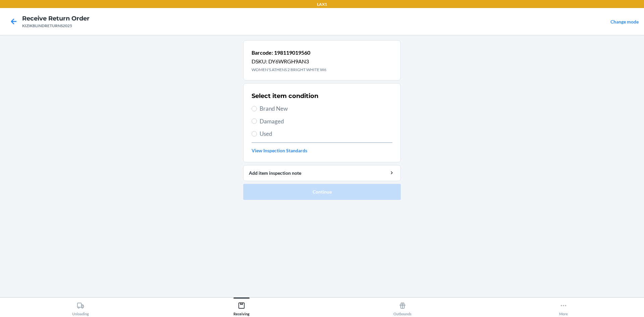
click at [271, 106] on span "Brand New" at bounding box center [326, 108] width 133 height 9
click at [257, 106] on input "Brand New" at bounding box center [254, 108] width 5 height 5
radio input "true"
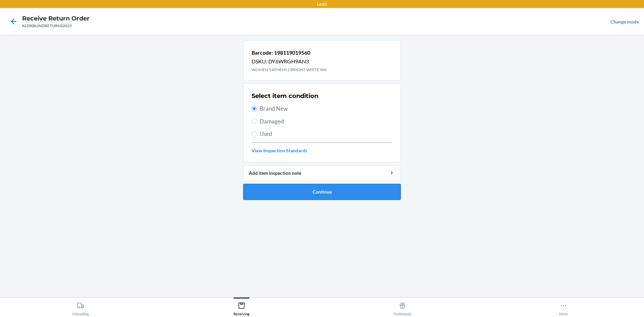
click at [315, 193] on button "Continue" at bounding box center [322, 192] width 158 height 16
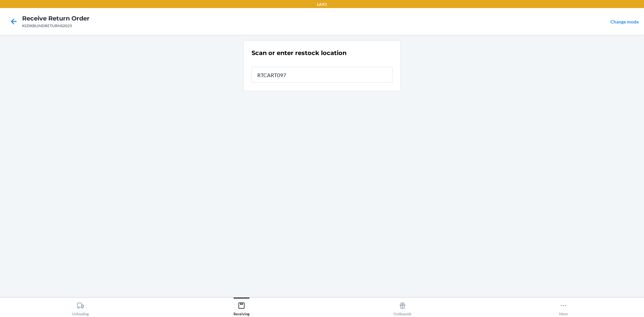
type input "RTCART097"
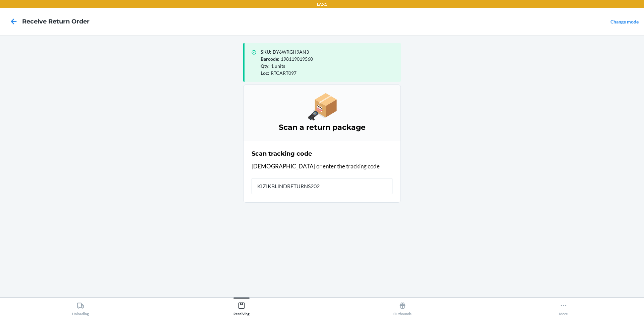
type input "KIZIKBLINDRETURNS2025"
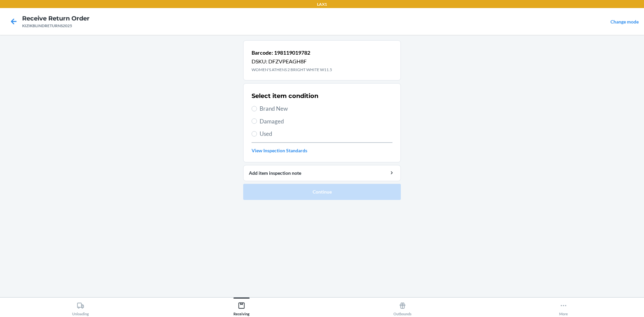
click at [272, 130] on span "Used" at bounding box center [326, 133] width 133 height 9
click at [257, 131] on input "Used" at bounding box center [254, 133] width 5 height 5
radio input "true"
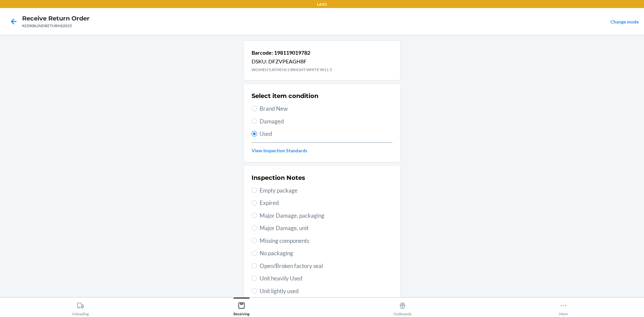
scroll to position [34, 0]
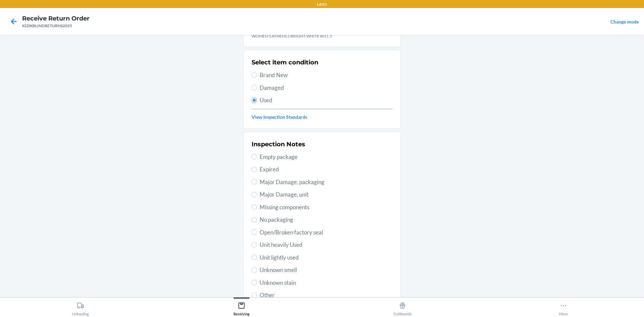
click at [283, 245] on span "Unit heavily Used" at bounding box center [326, 244] width 133 height 9
click at [257, 245] on input "Unit heavily Used" at bounding box center [254, 244] width 5 height 5
radio input "true"
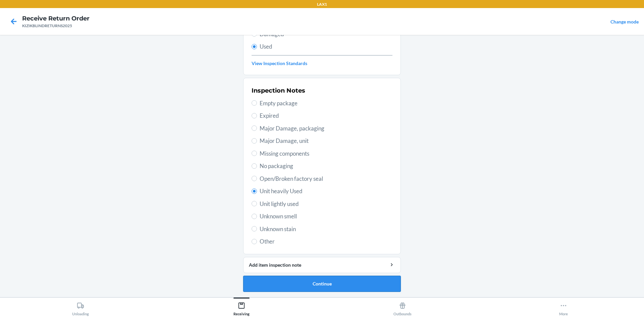
click at [296, 278] on button "Continue" at bounding box center [322, 284] width 158 height 16
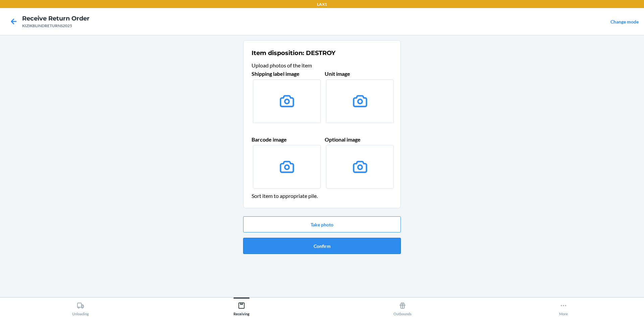
click at [319, 252] on button "Confirm" at bounding box center [322, 246] width 158 height 16
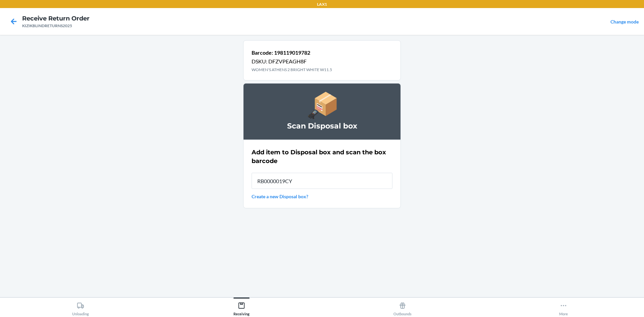
type input "RB0000019CY"
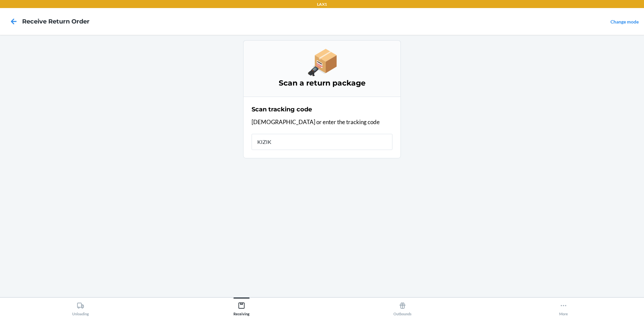
type input "KIZIKB"
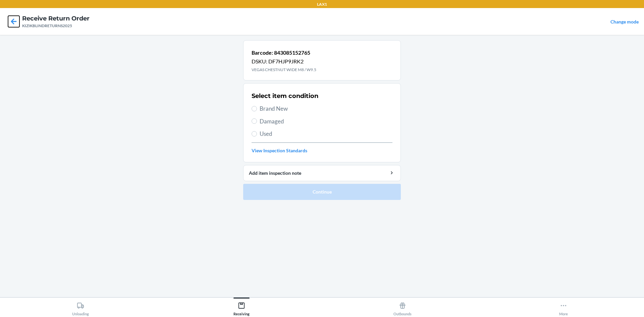
click at [13, 19] on icon at bounding box center [14, 21] width 6 height 6
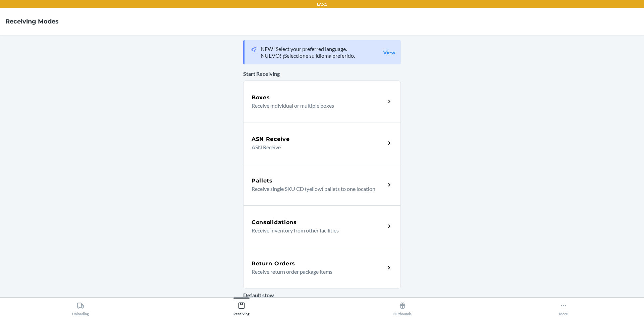
click at [276, 256] on div "Return Orders Receive return order package items" at bounding box center [322, 268] width 158 height 42
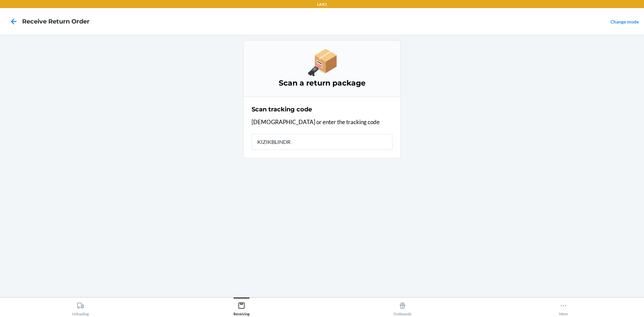
type input "KIZIKBLINDRE"
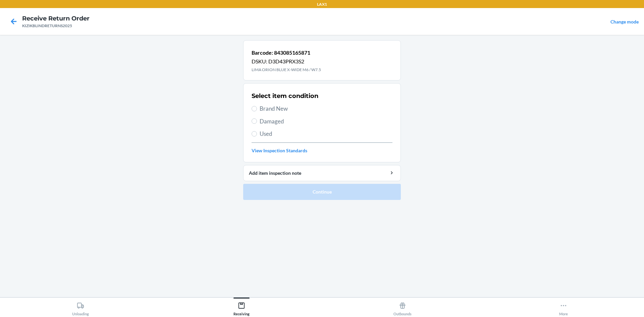
click at [283, 103] on div "Select item condition Brand New Damaged Used View Inspection Standards" at bounding box center [322, 123] width 141 height 66
drag, startPoint x: 263, startPoint y: 114, endPoint x: 261, endPoint y: 108, distance: 6.6
click at [262, 114] on div "Select item condition Brand New Damaged Used View Inspection Standards" at bounding box center [322, 123] width 141 height 66
click at [261, 108] on span "Brand New" at bounding box center [326, 108] width 133 height 9
click at [257, 108] on input "Brand New" at bounding box center [254, 108] width 5 height 5
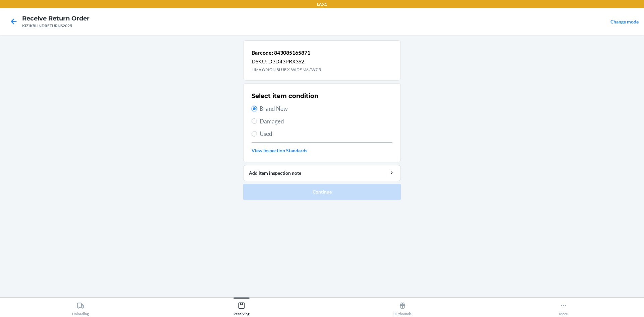
radio input "true"
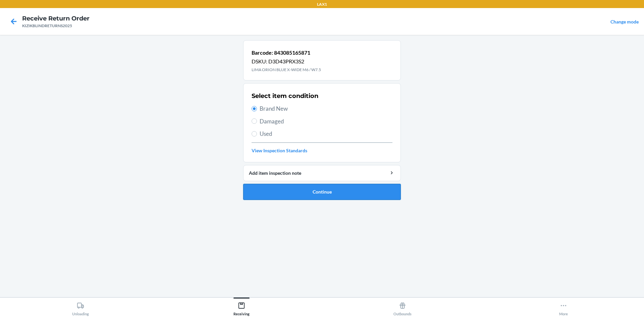
click at [312, 186] on button "Continue" at bounding box center [322, 192] width 158 height 16
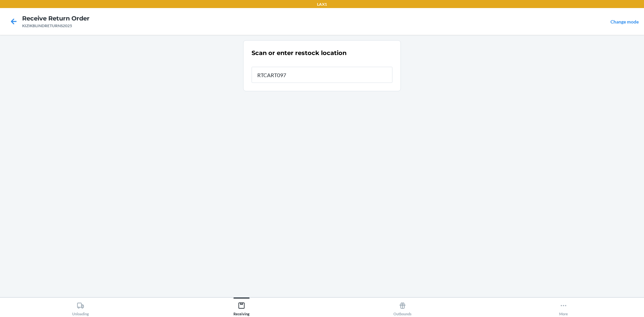
type input "RTCART097"
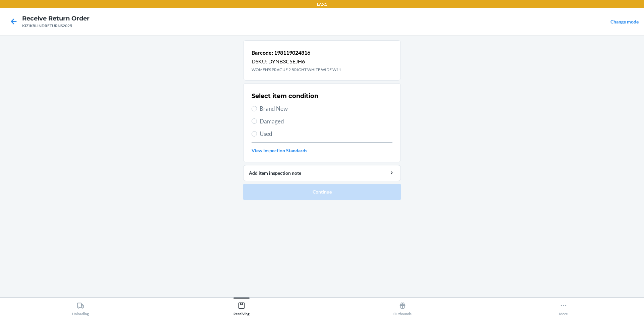
click at [170, 160] on main "Barcode: 198119024816 DSKU: DYNB3C5EJH6 WOMEN'S PRAGUE 2 BRIGHT WHITE WIDE W11 …" at bounding box center [322, 166] width 644 height 262
click at [482, 189] on main "Barcode: 198119024816 DSKU: DYNB3C5EJH6 WOMEN'S PRAGUE 2 BRIGHT WHITE WIDE W11 …" at bounding box center [322, 166] width 644 height 262
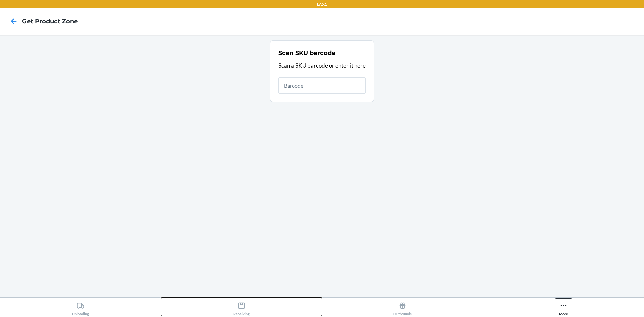
click at [233, 307] on button "Receiving" at bounding box center [241, 307] width 161 height 18
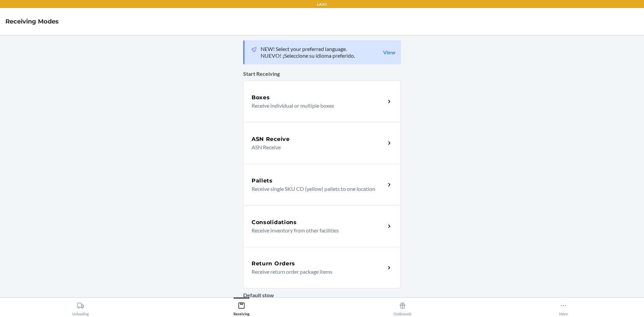
click at [254, 253] on div "Return Orders Receive return order package items" at bounding box center [322, 268] width 158 height 42
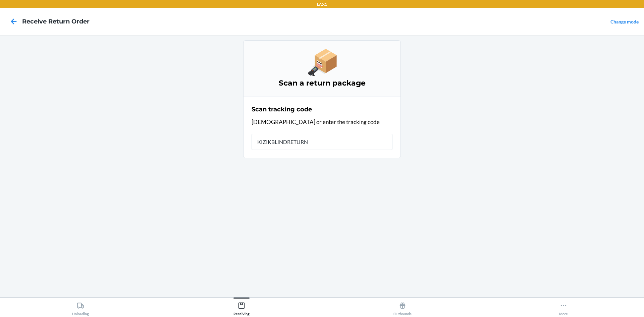
type input "KIZIKBLINDRETURNS"
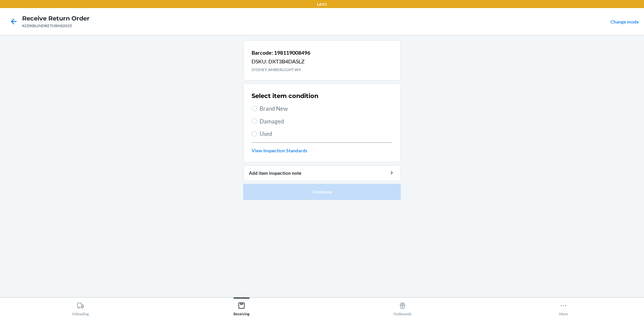
click at [274, 111] on span "Brand New" at bounding box center [326, 108] width 133 height 9
click at [257, 111] on input "Brand New" at bounding box center [254, 108] width 5 height 5
radio input "true"
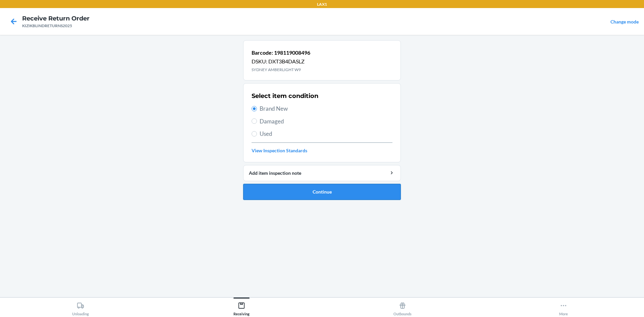
click at [303, 195] on button "Continue" at bounding box center [322, 192] width 158 height 16
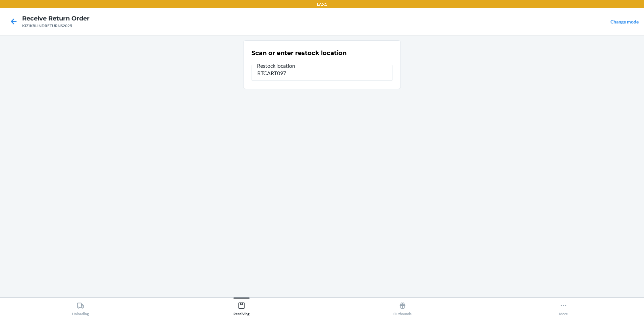
type input "RTCART097"
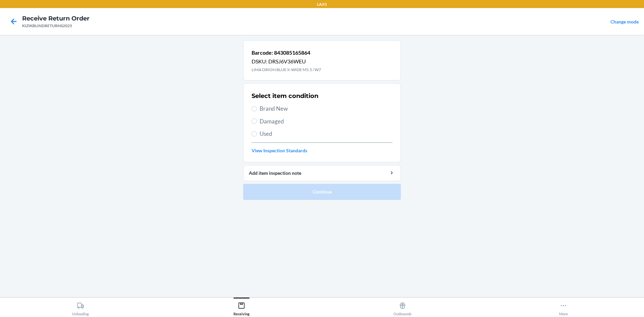
drag, startPoint x: 284, startPoint y: 107, endPoint x: 284, endPoint y: 155, distance: 48.0
click at [283, 108] on span "Brand New" at bounding box center [326, 108] width 133 height 9
click at [257, 108] on input "Brand New" at bounding box center [254, 108] width 5 height 5
radio input "true"
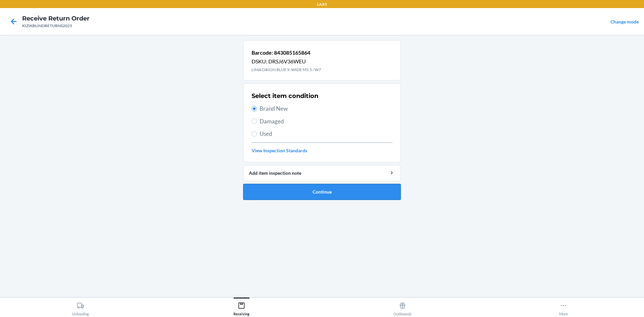
click at [378, 193] on button "Continue" at bounding box center [322, 192] width 158 height 16
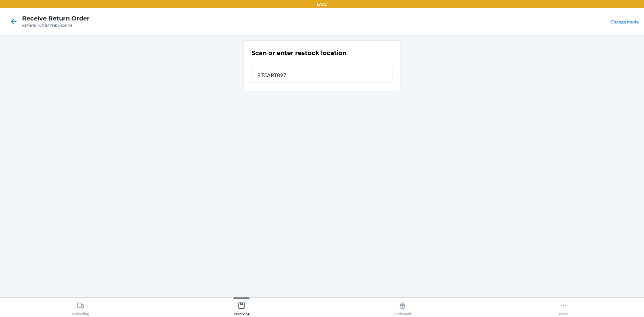
type input "RTCART097"
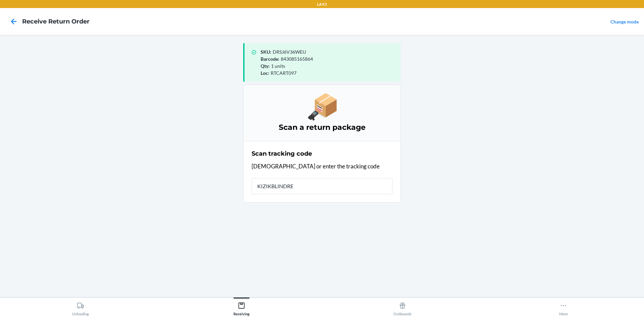
type input "KIZIKBLINDRET"
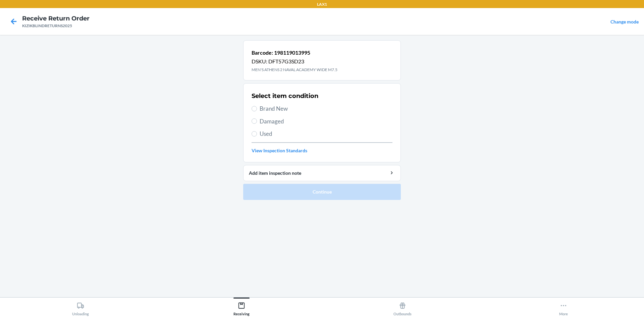
click at [289, 111] on span "Brand New" at bounding box center [326, 108] width 133 height 9
click at [257, 111] on input "Brand New" at bounding box center [254, 108] width 5 height 5
radio input "true"
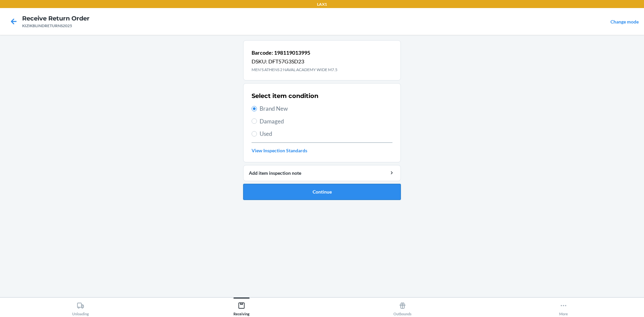
click at [325, 190] on button "Continue" at bounding box center [322, 192] width 158 height 16
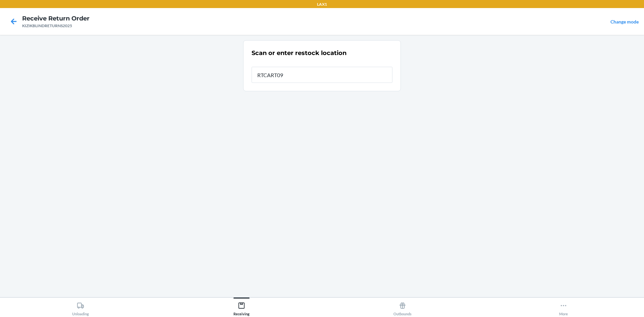
type input "RTCART097"
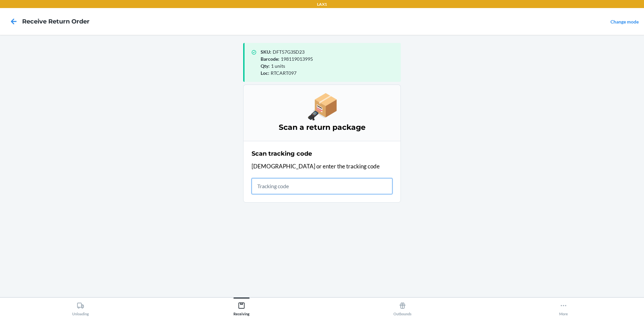
click at [310, 191] on input "text" at bounding box center [322, 186] width 141 height 16
click at [328, 185] on input "text" at bounding box center [322, 186] width 141 height 16
type input "KIZIKBLINDRETURNS2025"
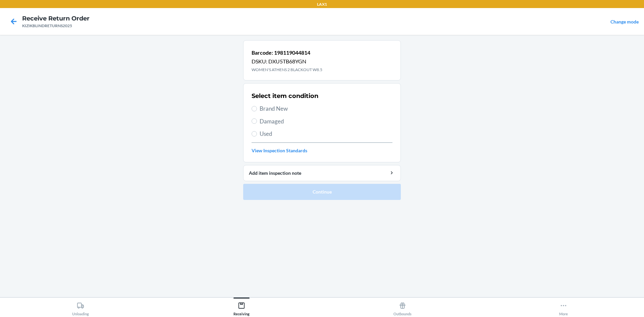
click at [270, 109] on span "Brand New" at bounding box center [326, 108] width 133 height 9
click at [257, 109] on input "Brand New" at bounding box center [254, 108] width 5 height 5
radio input "true"
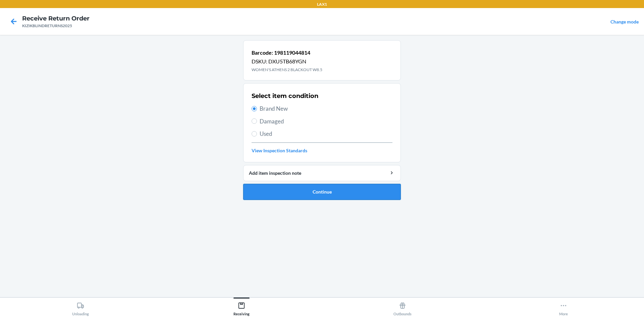
click at [360, 192] on button "Continue" at bounding box center [322, 192] width 158 height 16
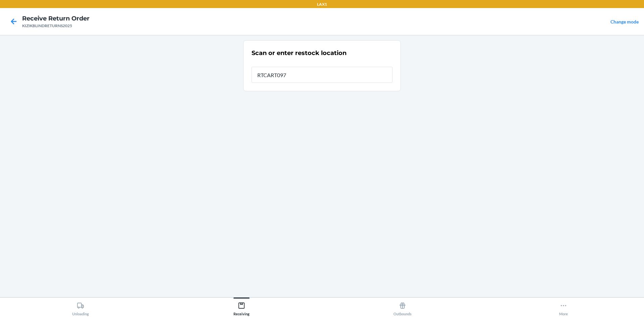
type input "RTCART097"
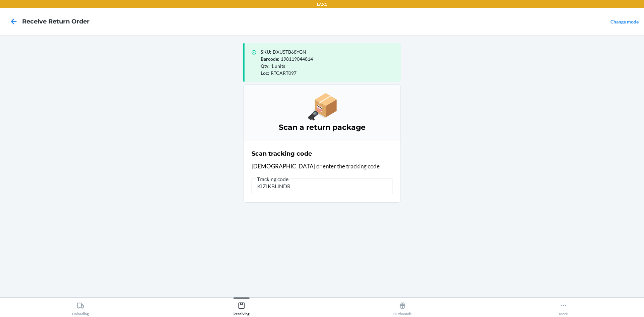
type input "KIZIKBLINDRE"
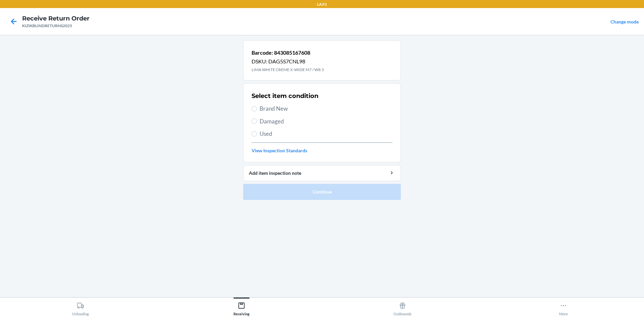
click at [274, 108] on span "Brand New" at bounding box center [326, 108] width 133 height 9
click at [257, 108] on input "Brand New" at bounding box center [254, 108] width 5 height 5
radio input "true"
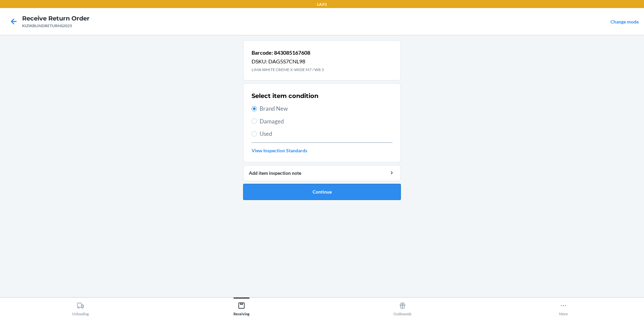
click at [321, 192] on button "Continue" at bounding box center [322, 192] width 158 height 16
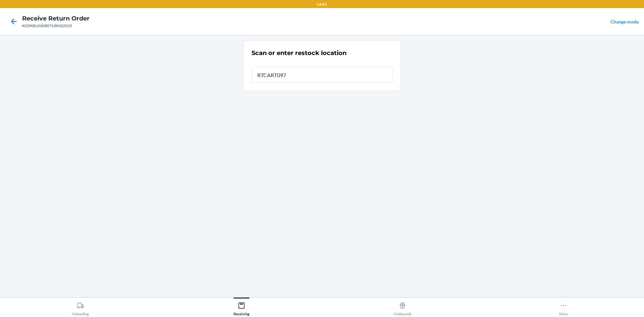
type input "RTCART097"
